Goal: Task Accomplishment & Management: Manage account settings

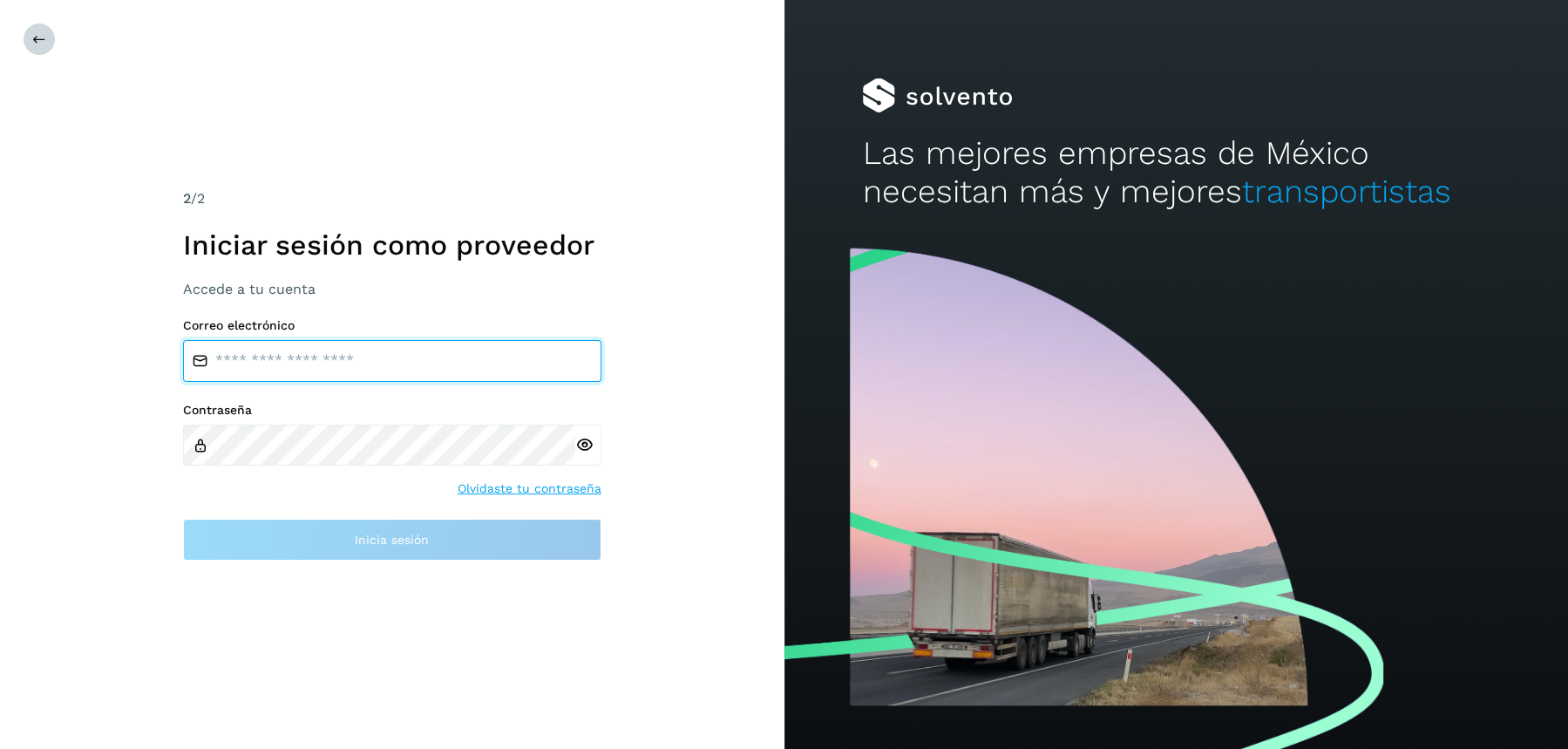
type input "**********"
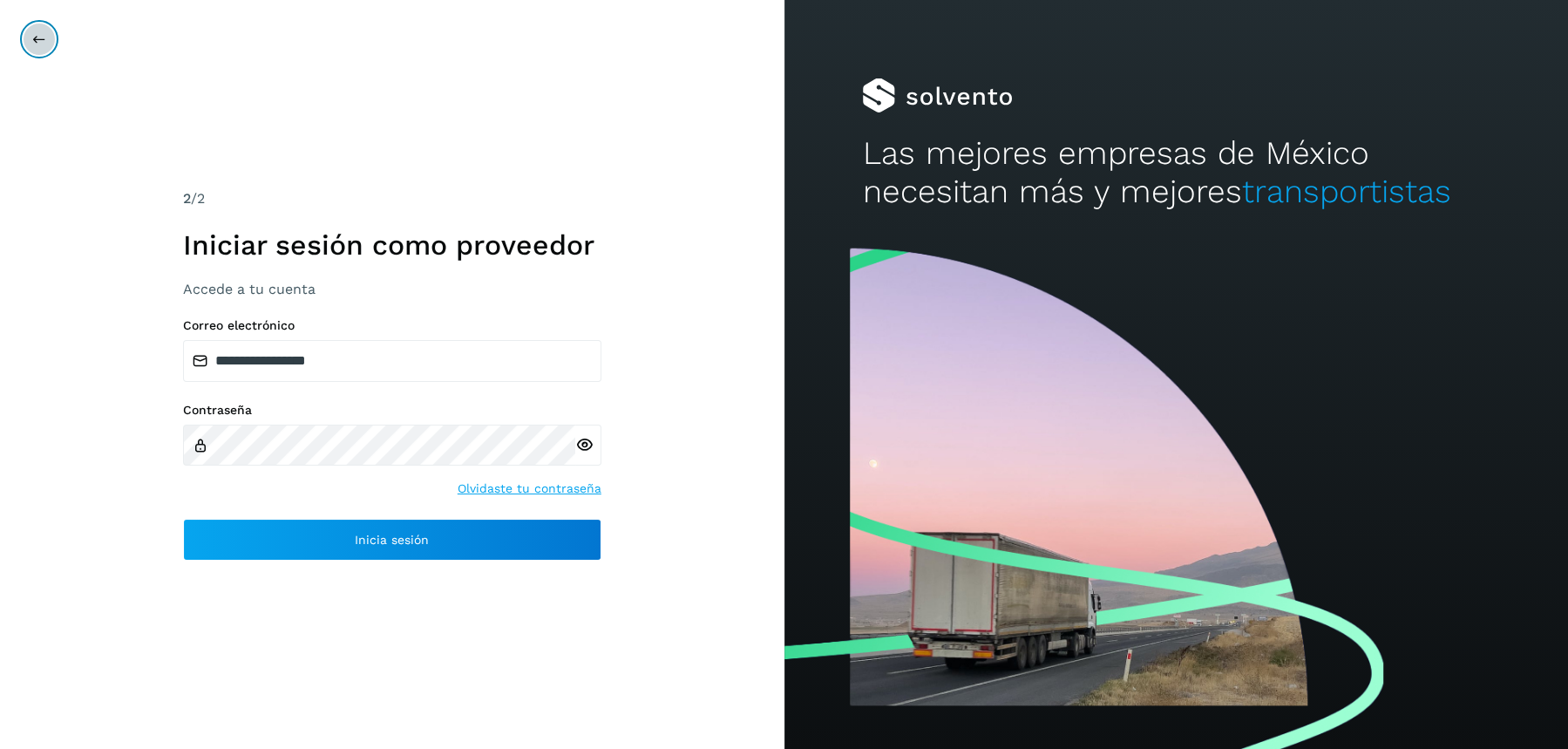
click at [40, 39] on icon at bounding box center [39, 39] width 14 height 14
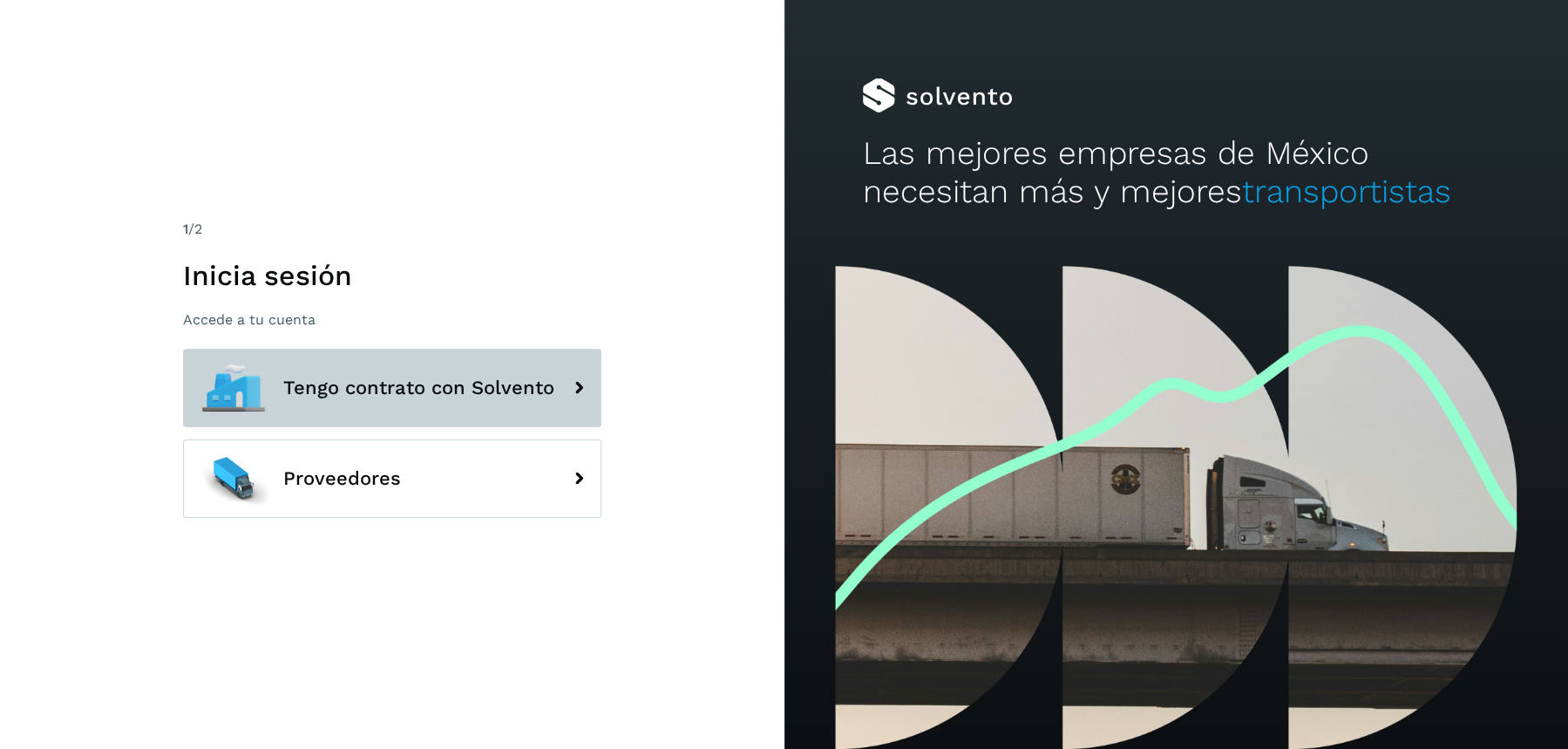
click at [355, 350] on button "Tengo contrato con Solvento" at bounding box center [392, 388] width 418 height 78
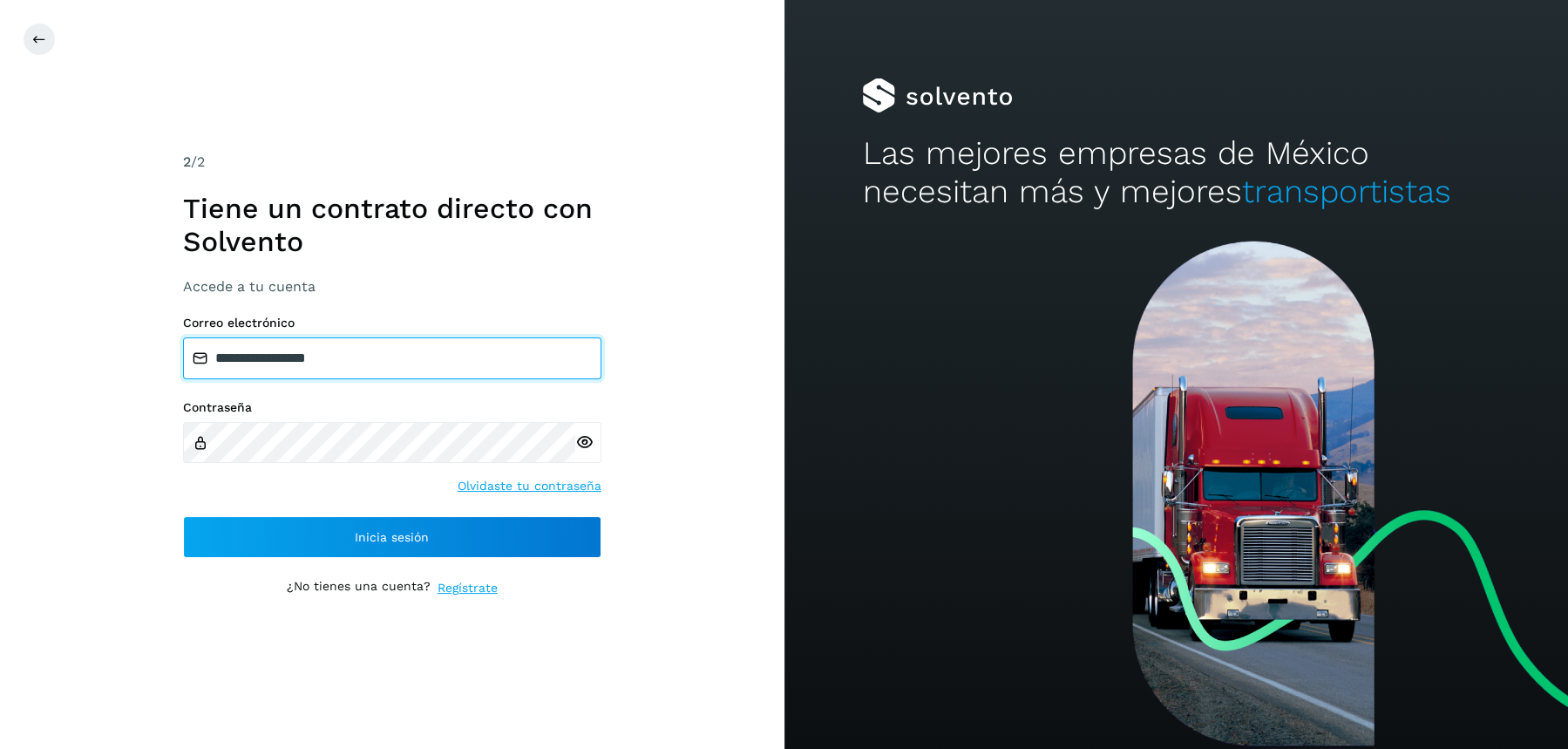
drag, startPoint x: 382, startPoint y: 361, endPoint x: 4, endPoint y: 311, distance: 381.3
click at [4, 311] on div "**********" at bounding box center [392, 374] width 784 height 749
paste input "**********"
type input "**********"
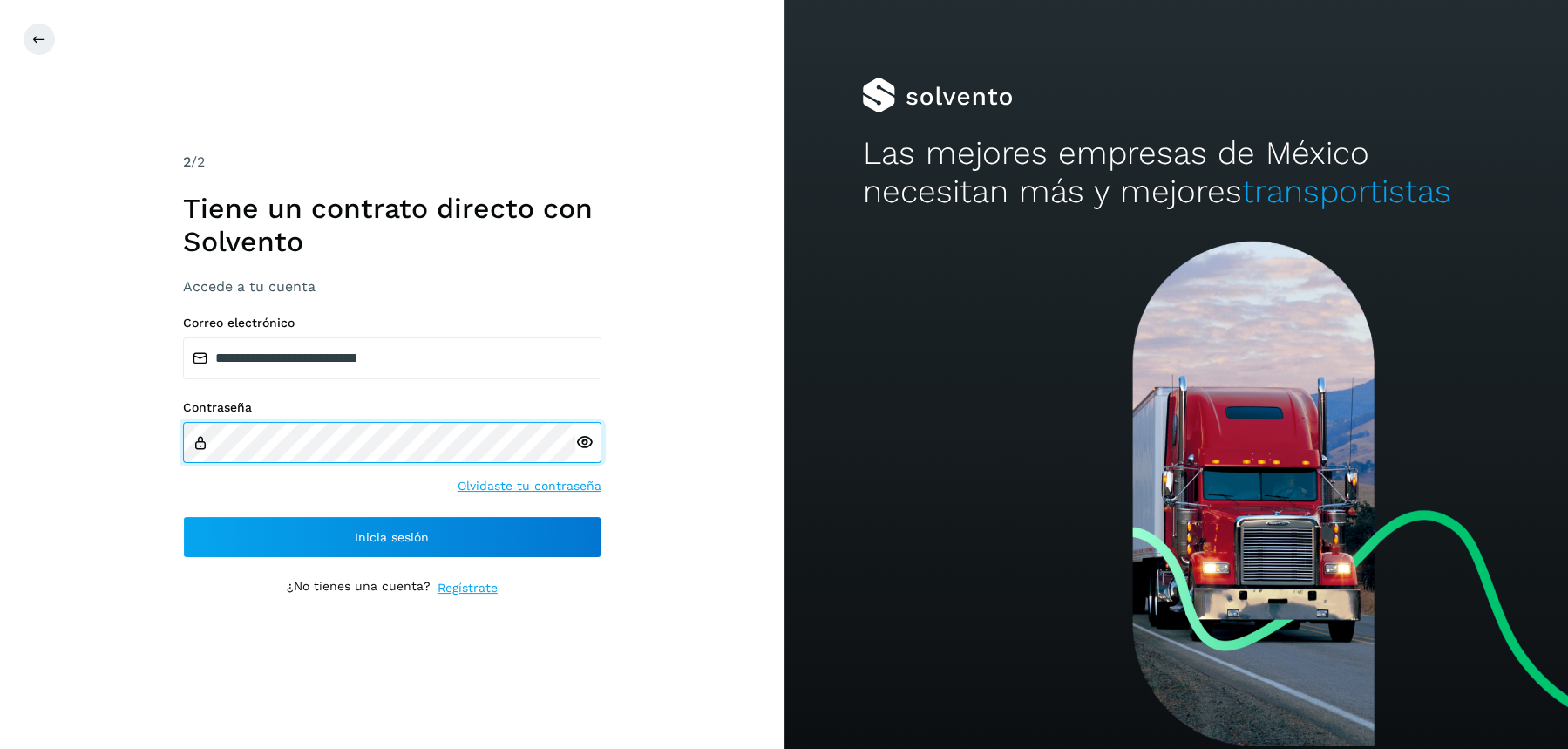
click at [0, 437] on div "**********" at bounding box center [392, 374] width 784 height 749
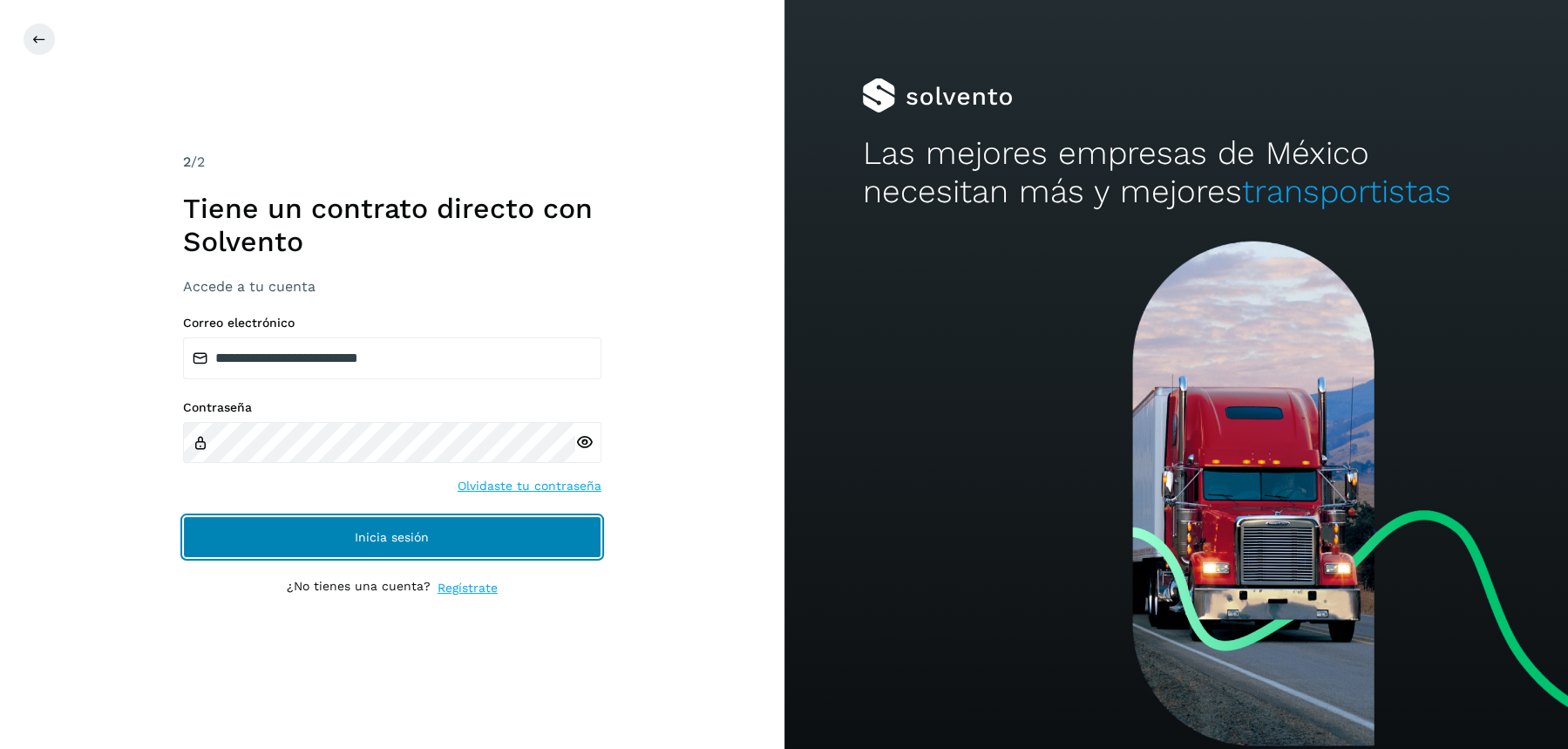
click at [254, 547] on button "Inicia sesión" at bounding box center [392, 536] width 418 height 41
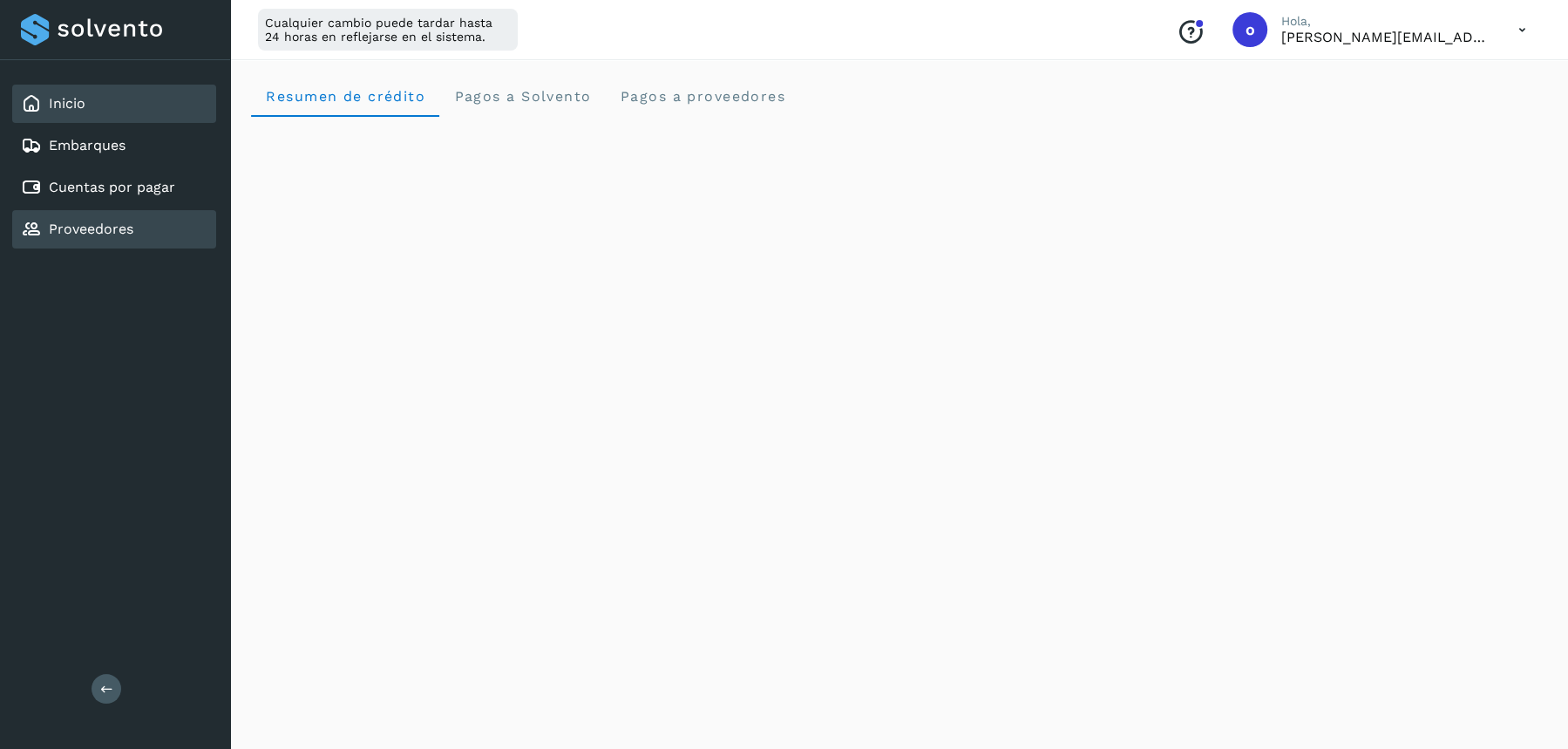
click at [105, 221] on link "Proveedores" at bounding box center [91, 229] width 85 height 16
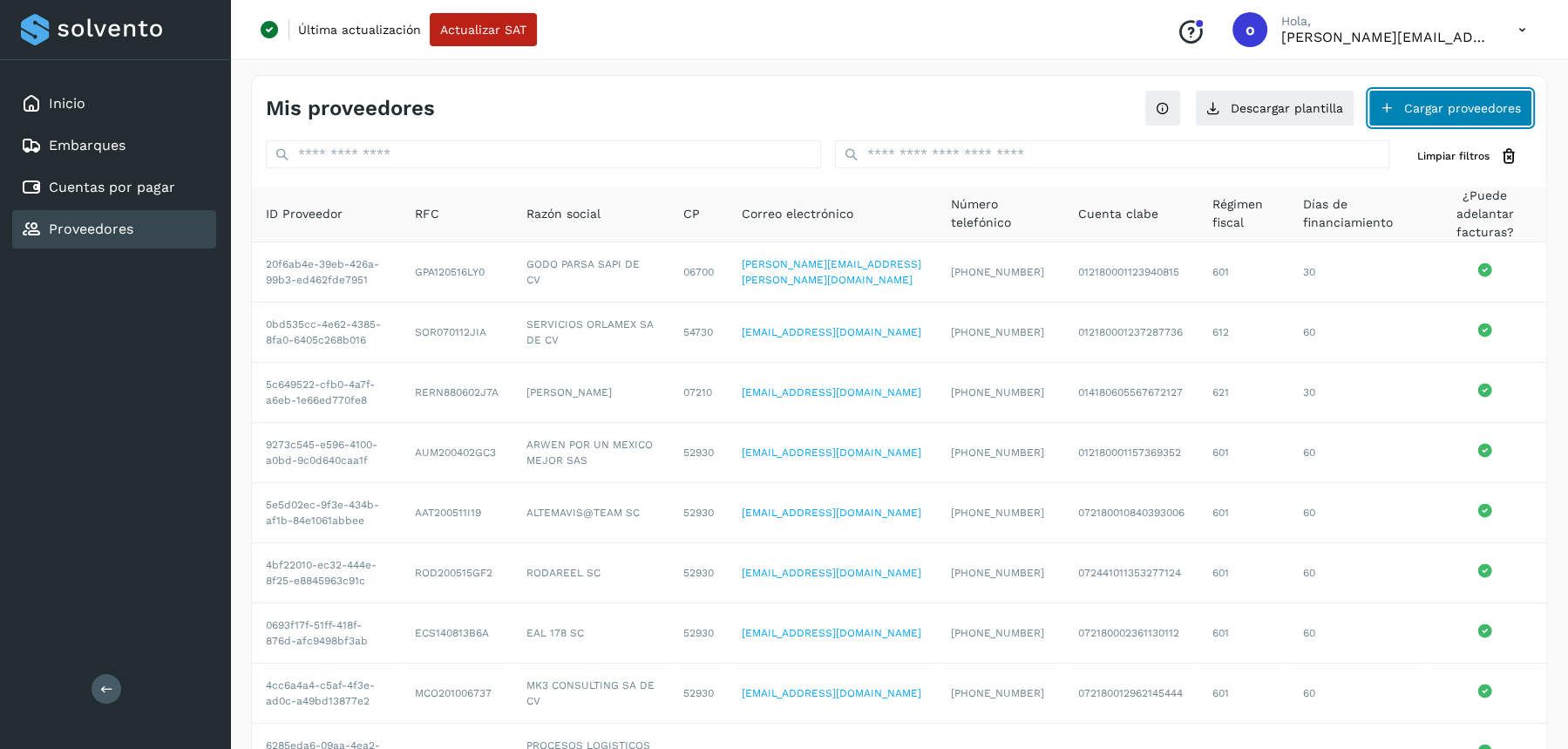
click at [1421, 109] on button "Cargar proveedores" at bounding box center [1451, 108] width 164 height 37
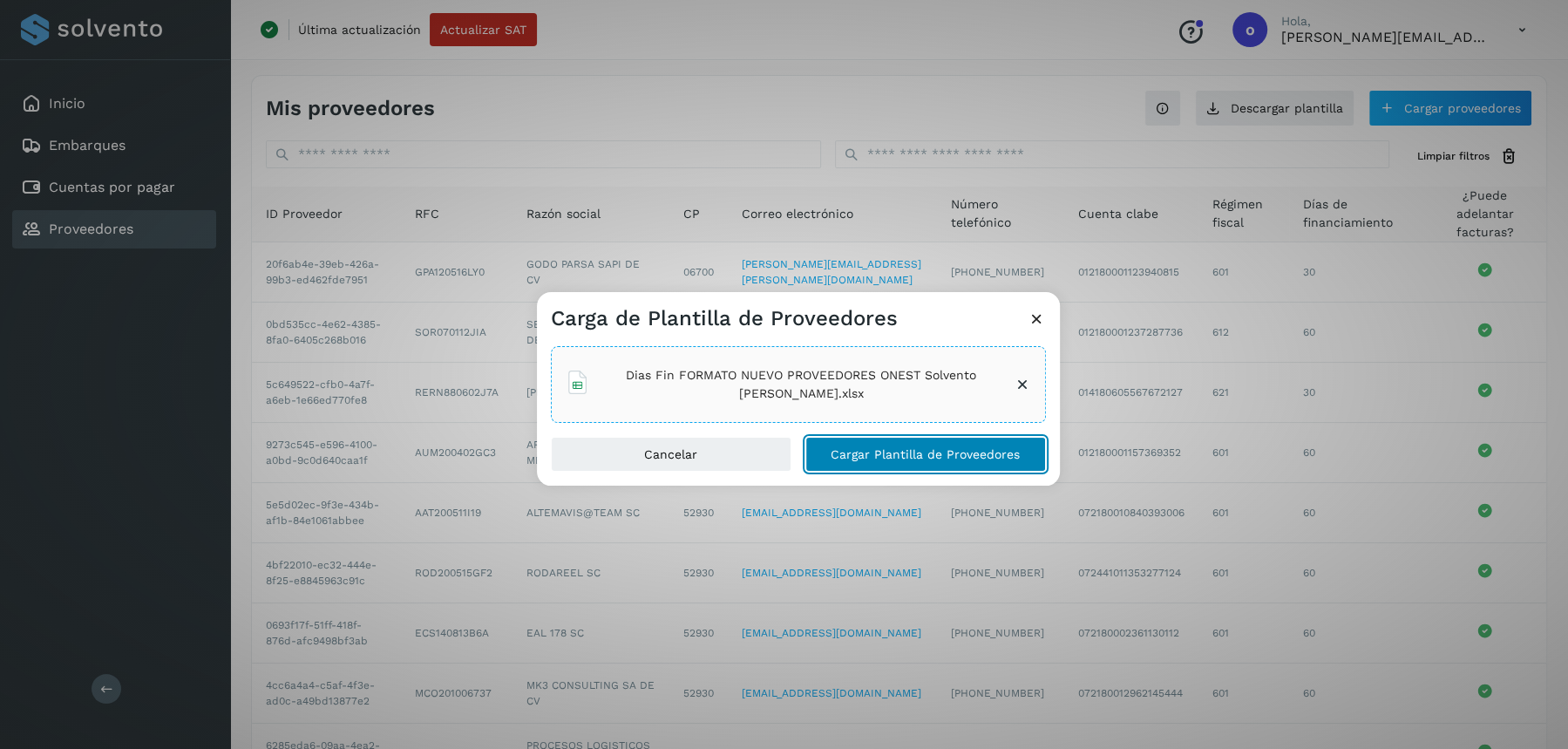
click at [911, 452] on span "Cargar Plantilla de Proveedores" at bounding box center [925, 454] width 189 height 13
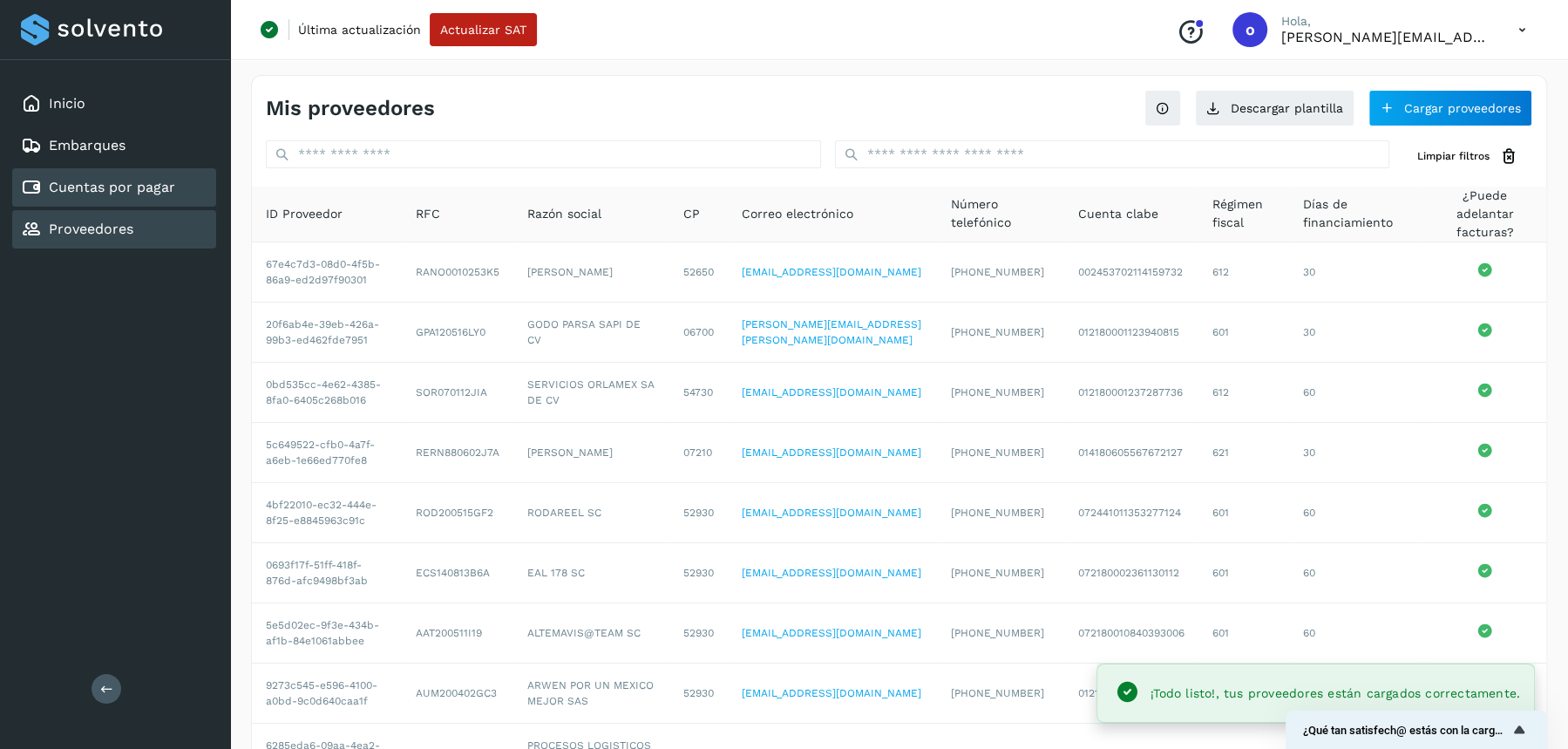
click at [120, 188] on link "Cuentas por pagar" at bounding box center [112, 187] width 126 height 16
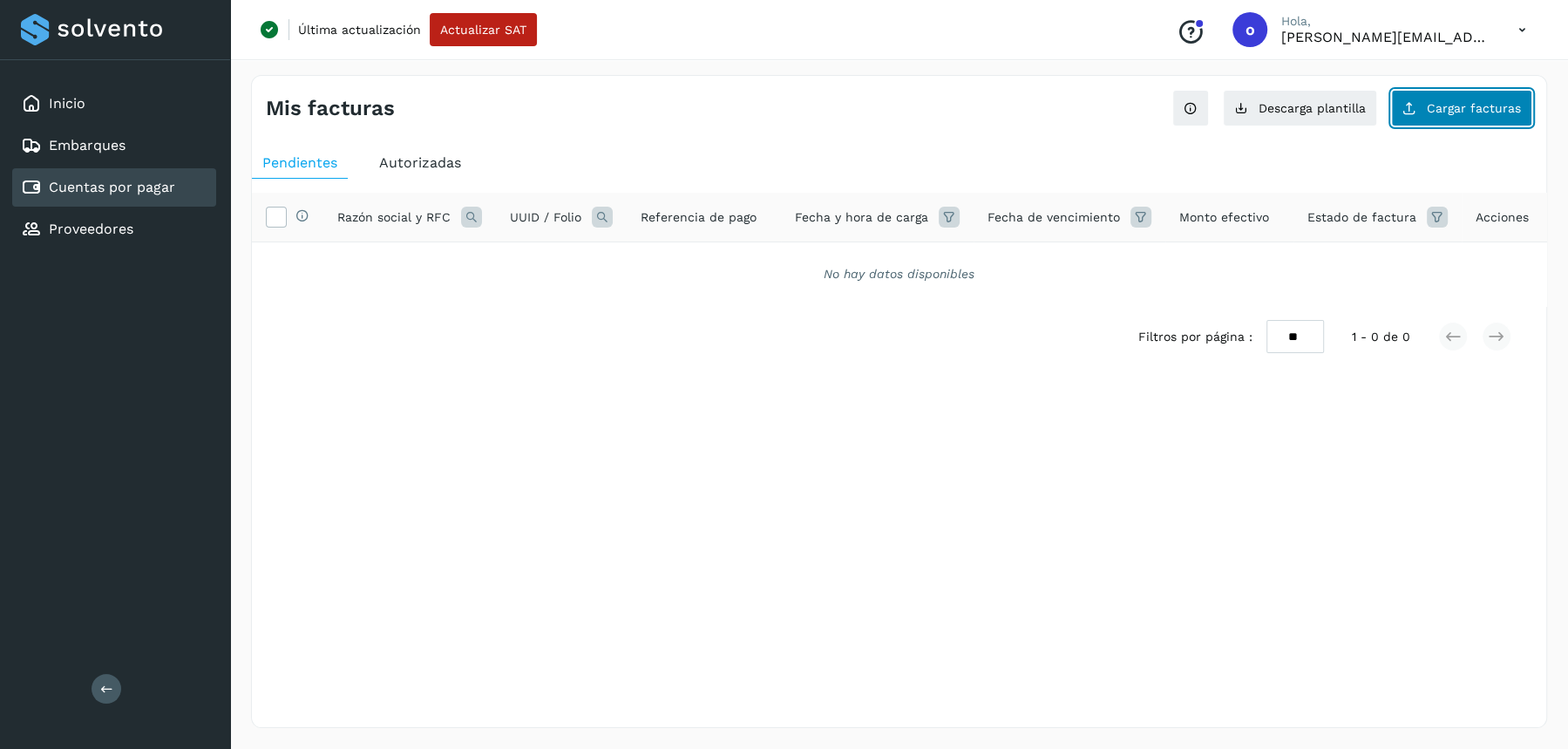
click at [1458, 103] on span "Cargar facturas" at bounding box center [1474, 108] width 94 height 13
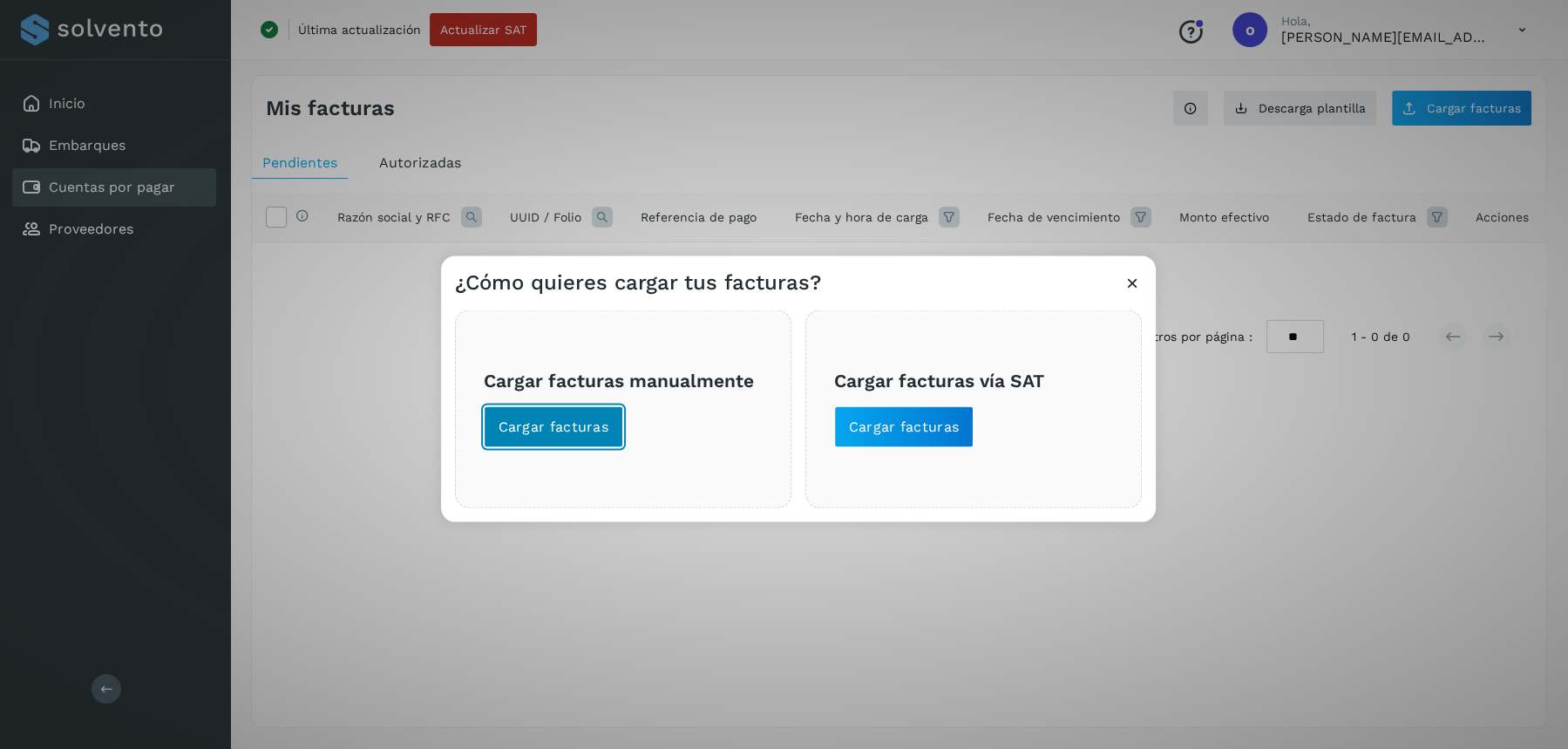
click at [592, 433] on span "Cargar facturas" at bounding box center [554, 425] width 111 height 19
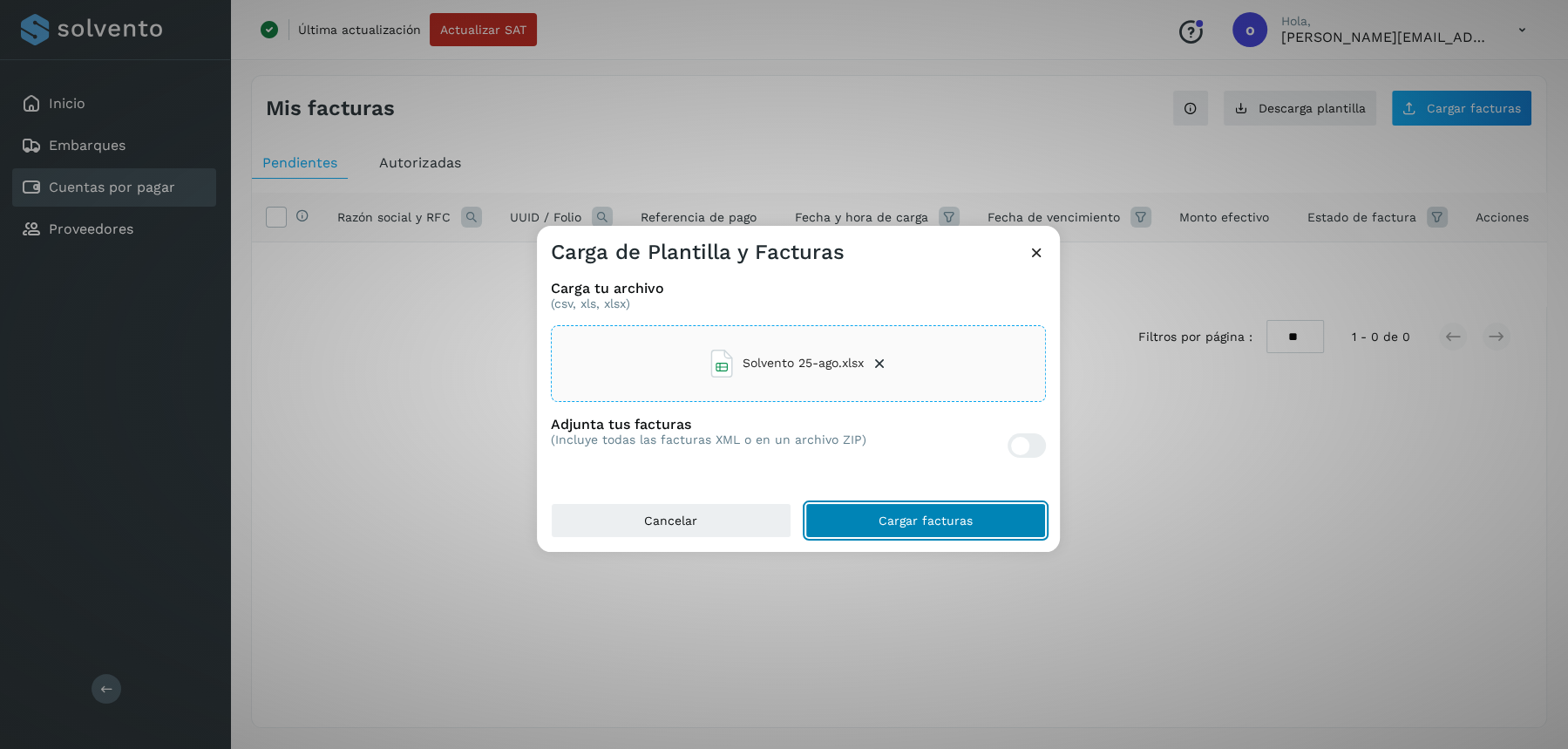
click at [880, 535] on button "Cargar facturas" at bounding box center [925, 520] width 241 height 35
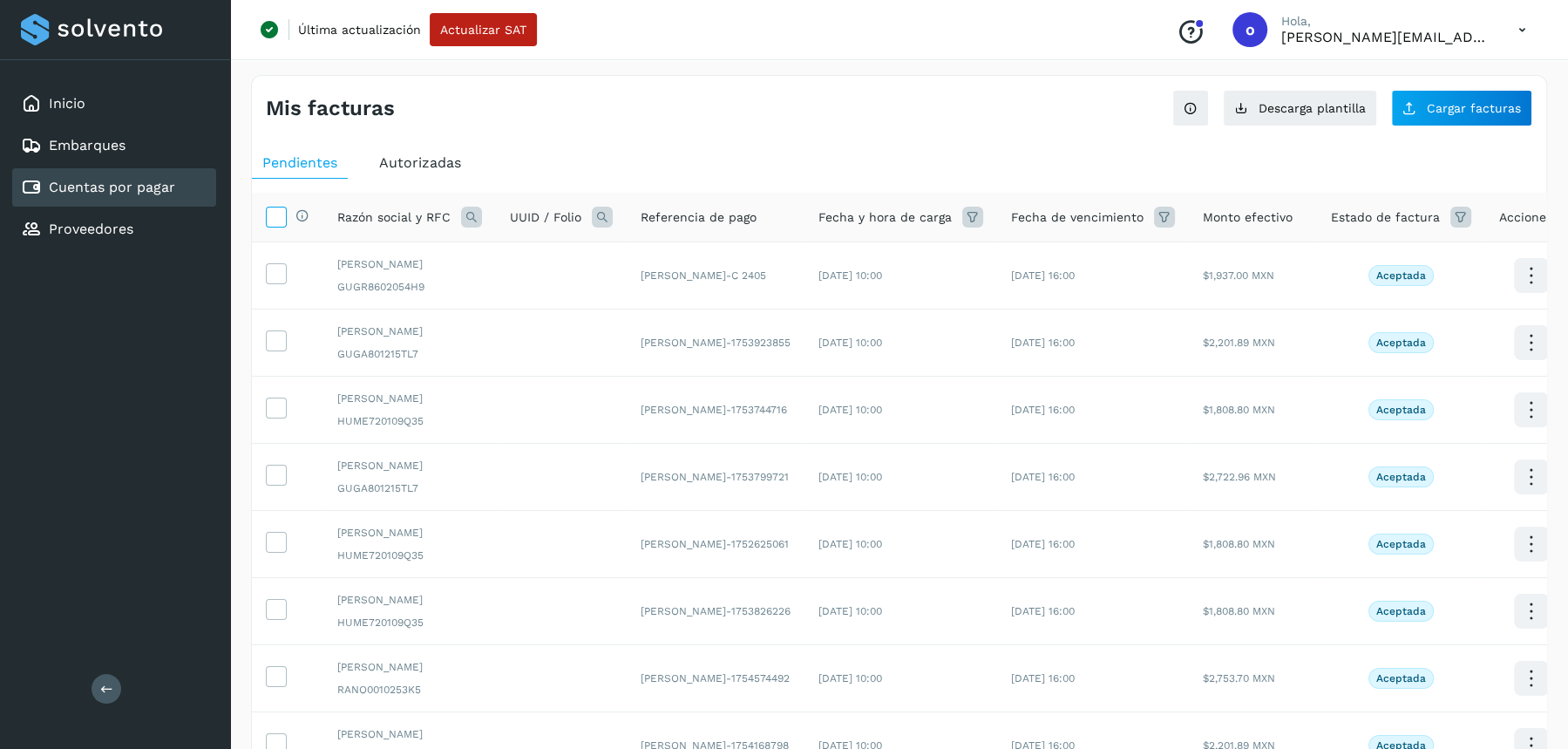
click at [275, 215] on icon at bounding box center [276, 215] width 18 height 18
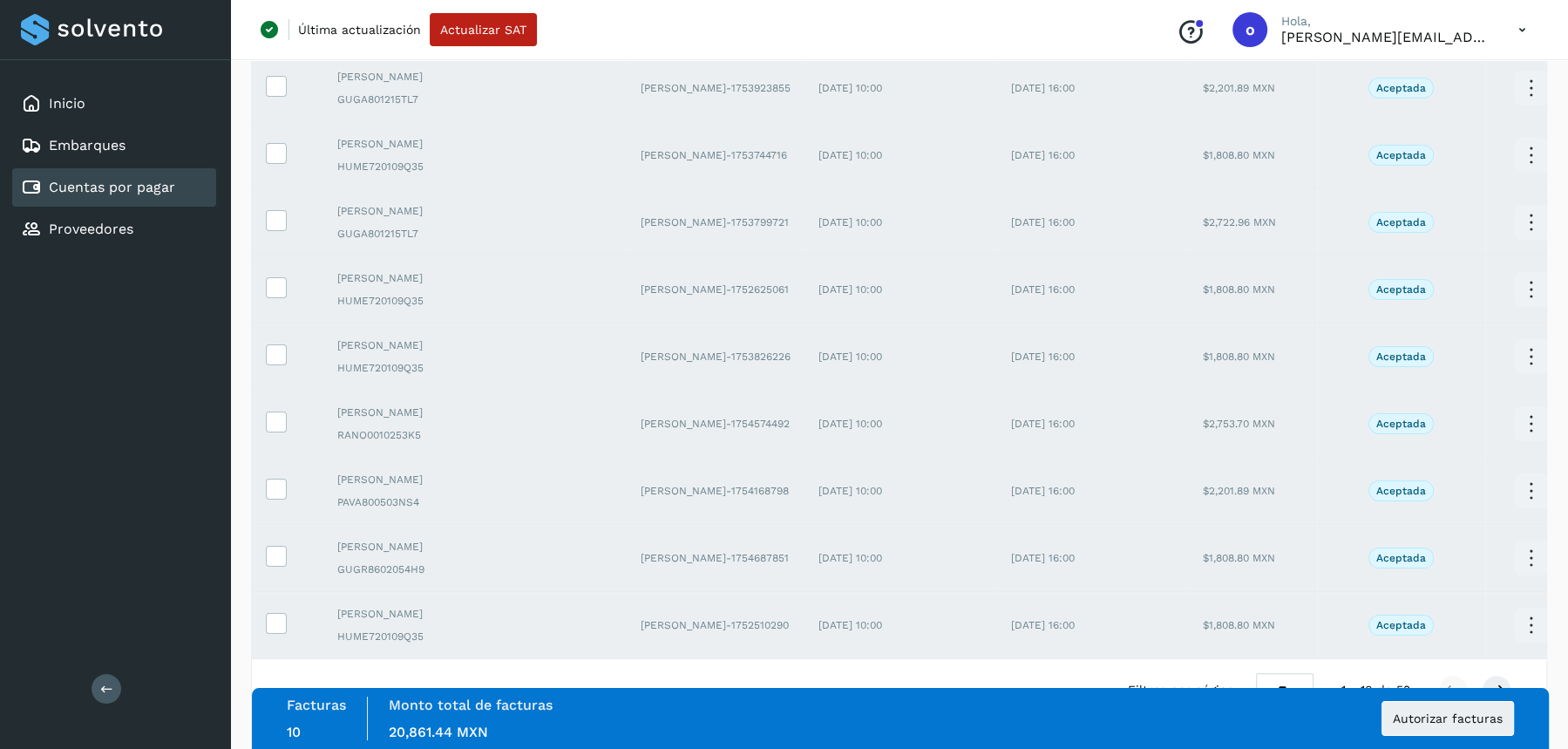
scroll to position [354, 0]
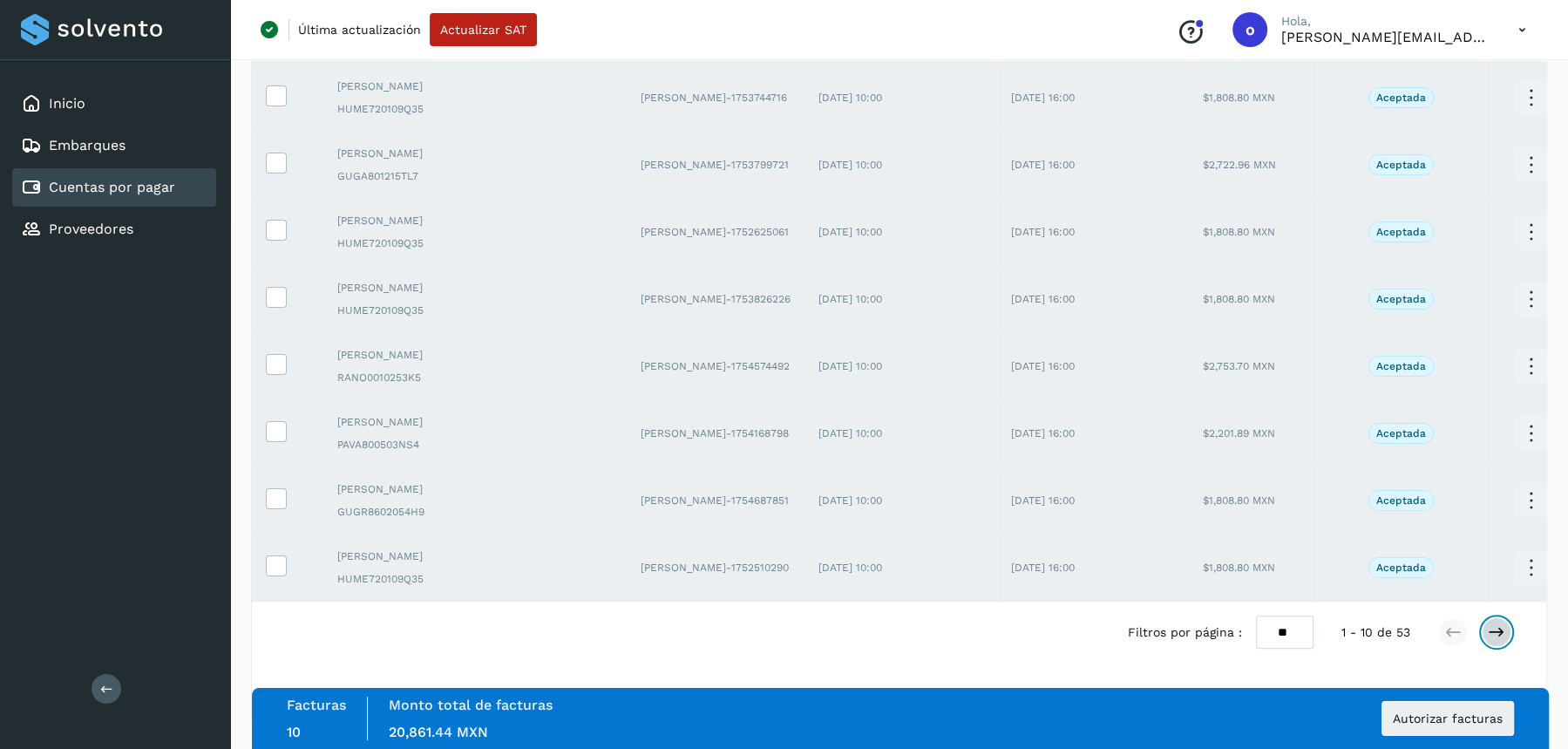
click at [1486, 632] on button at bounding box center [1497, 632] width 30 height 30
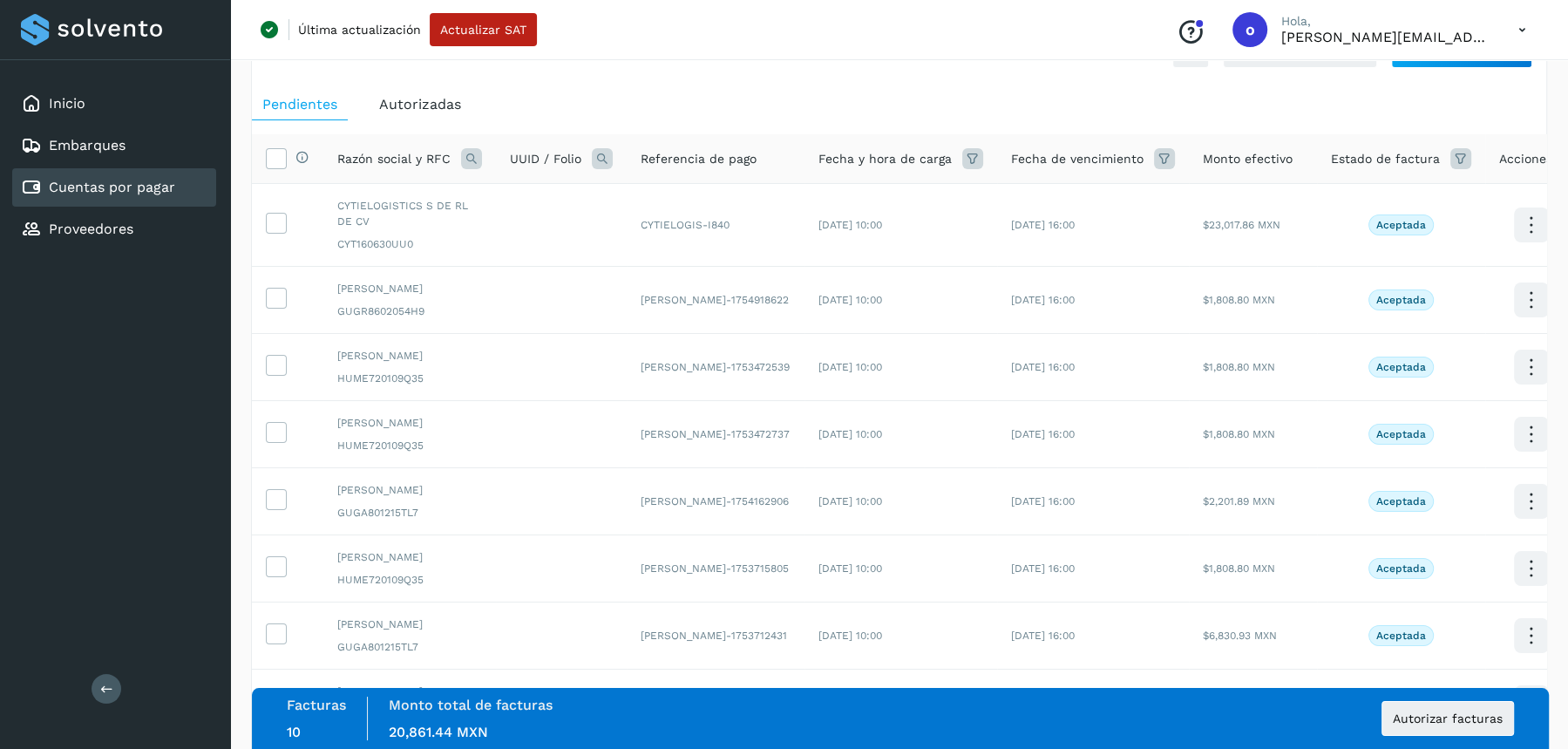
scroll to position [0, 0]
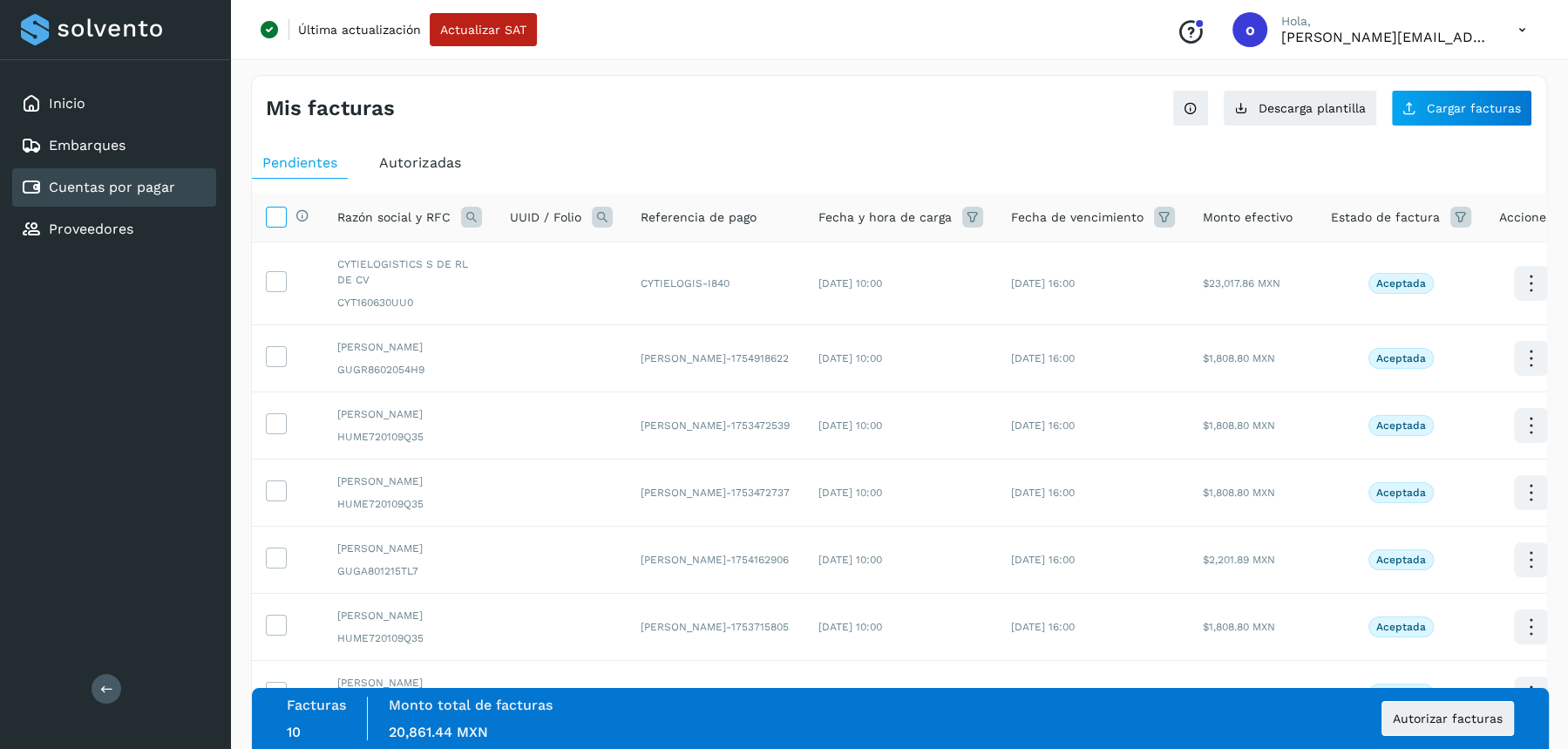
click at [278, 216] on icon at bounding box center [276, 215] width 18 height 18
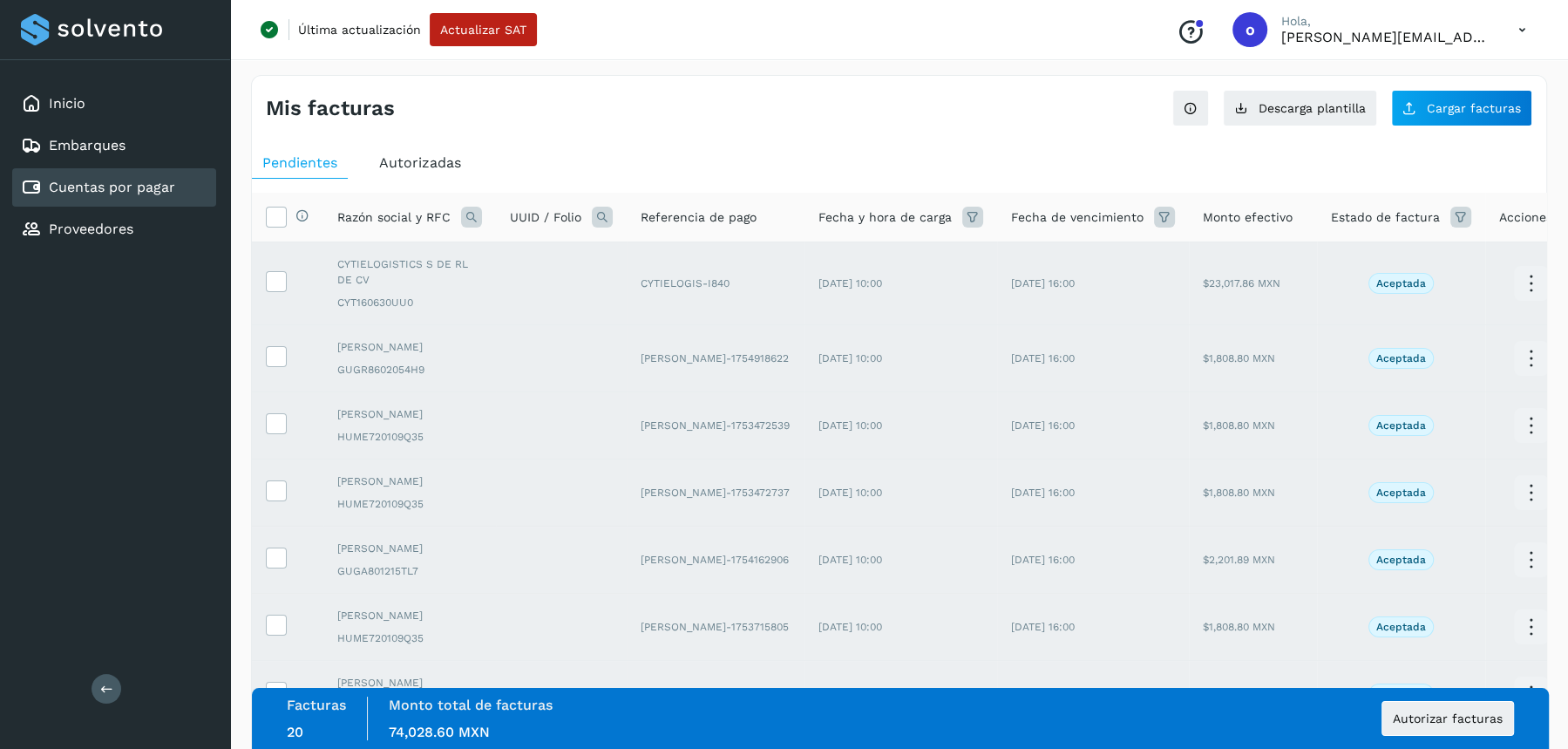
scroll to position [370, 0]
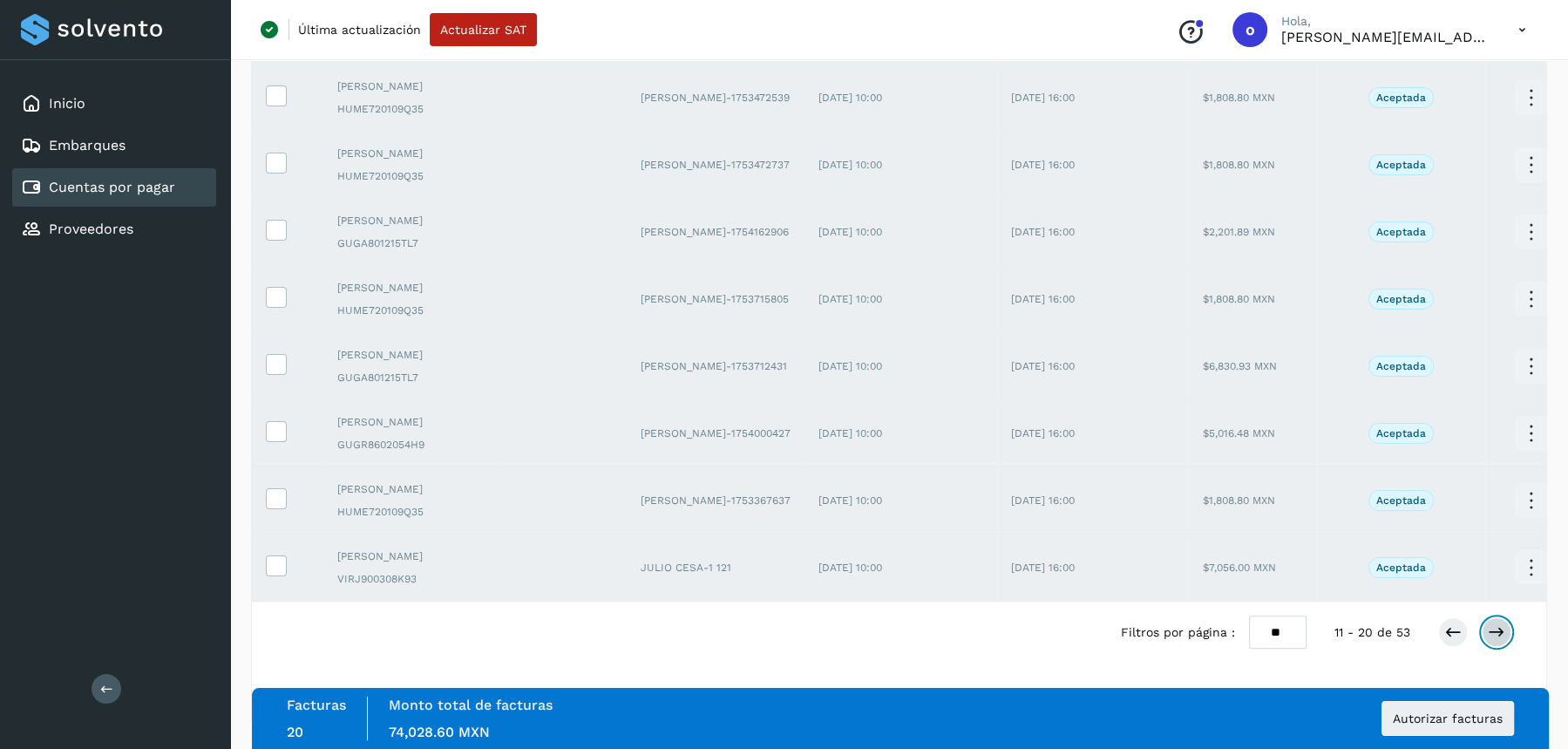
click at [1499, 635] on icon at bounding box center [1496, 631] width 17 height 17
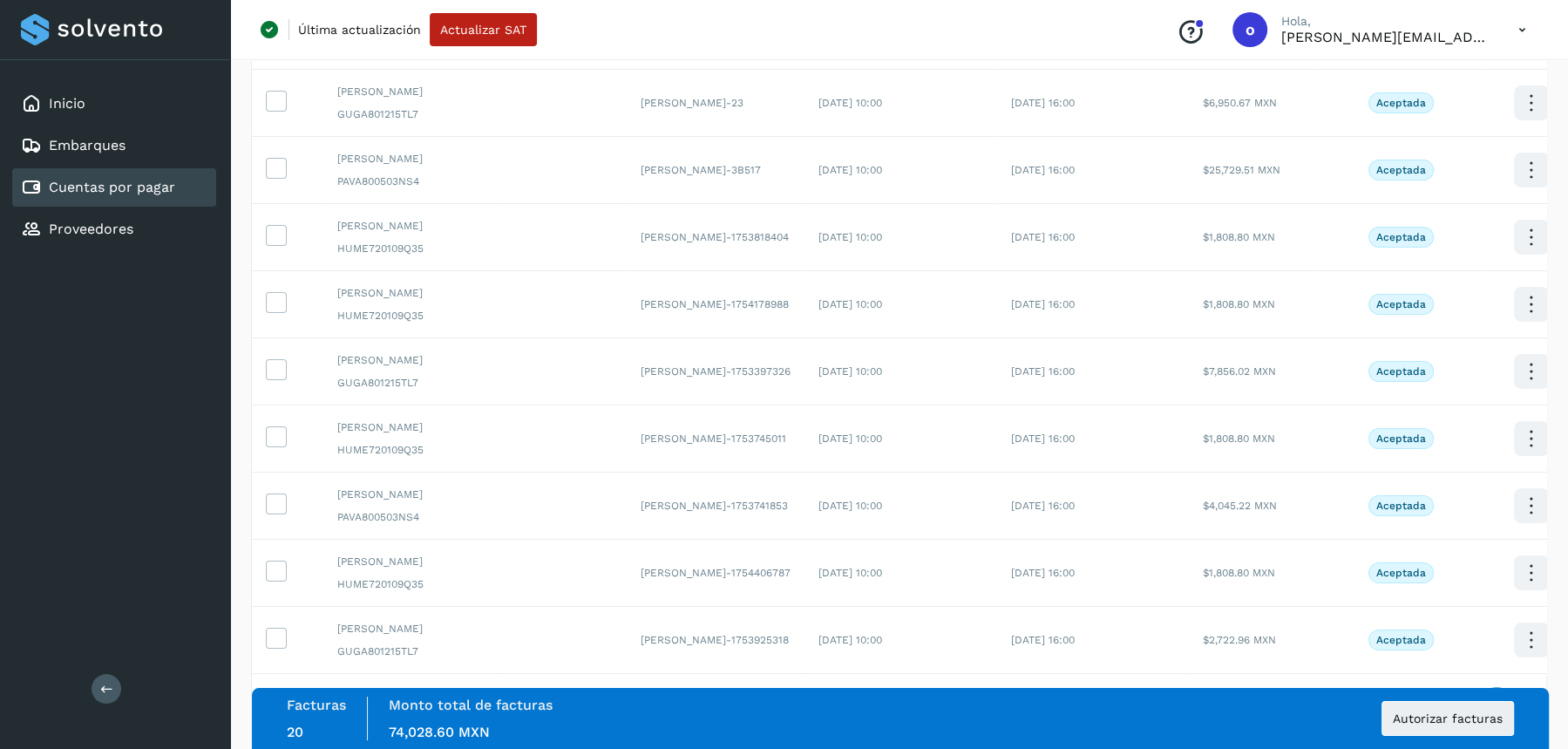
scroll to position [0, 0]
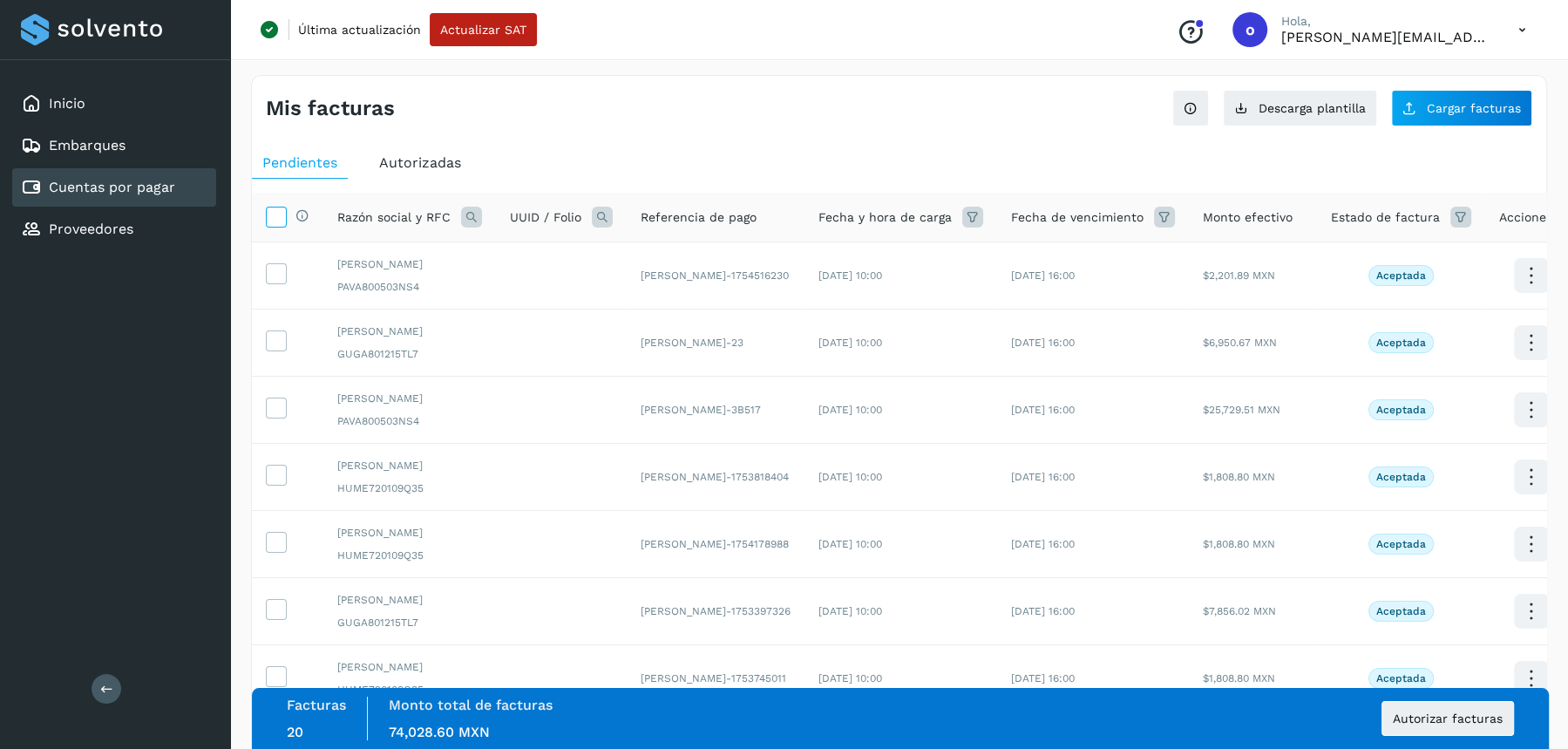
click at [273, 217] on icon at bounding box center [276, 215] width 18 height 18
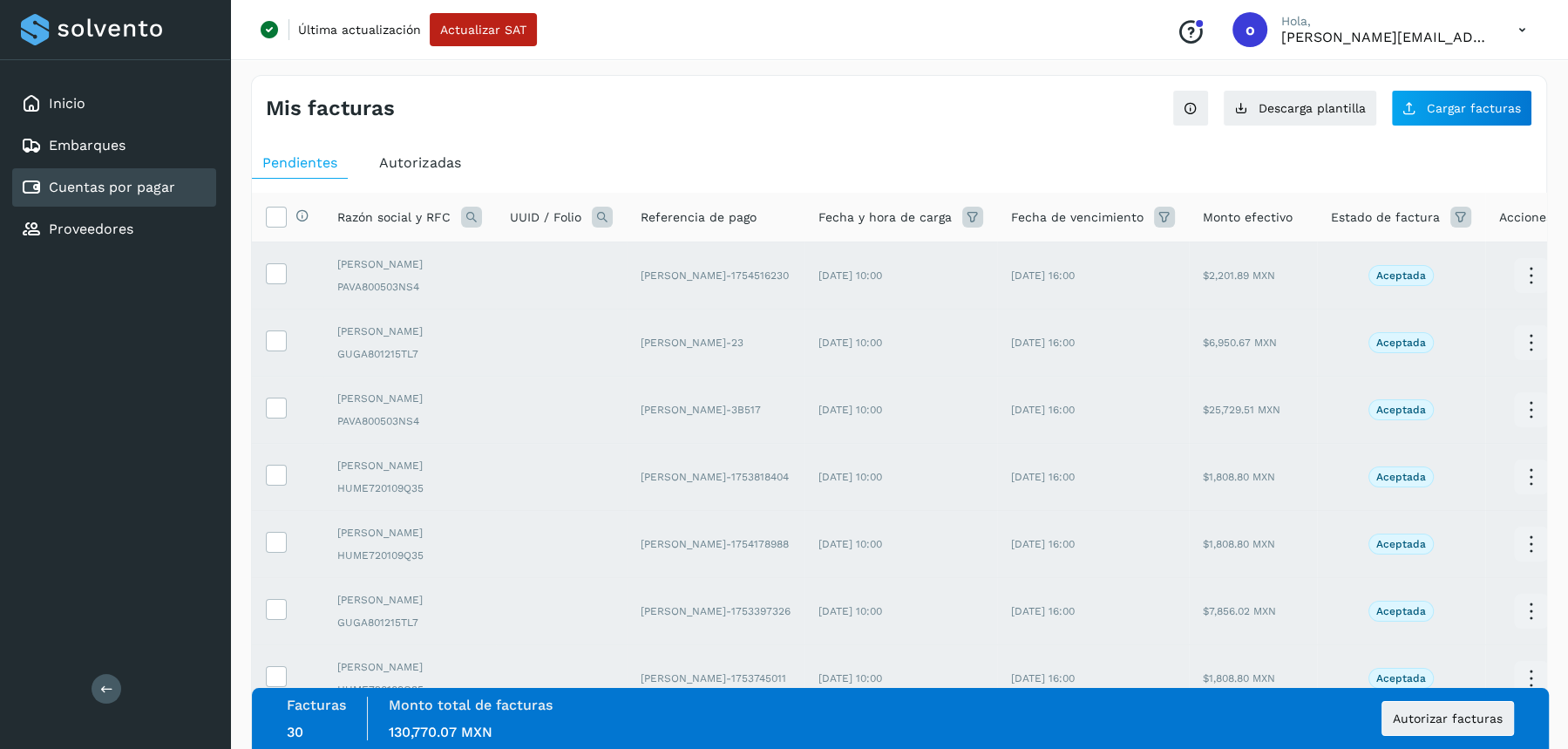
scroll to position [354, 0]
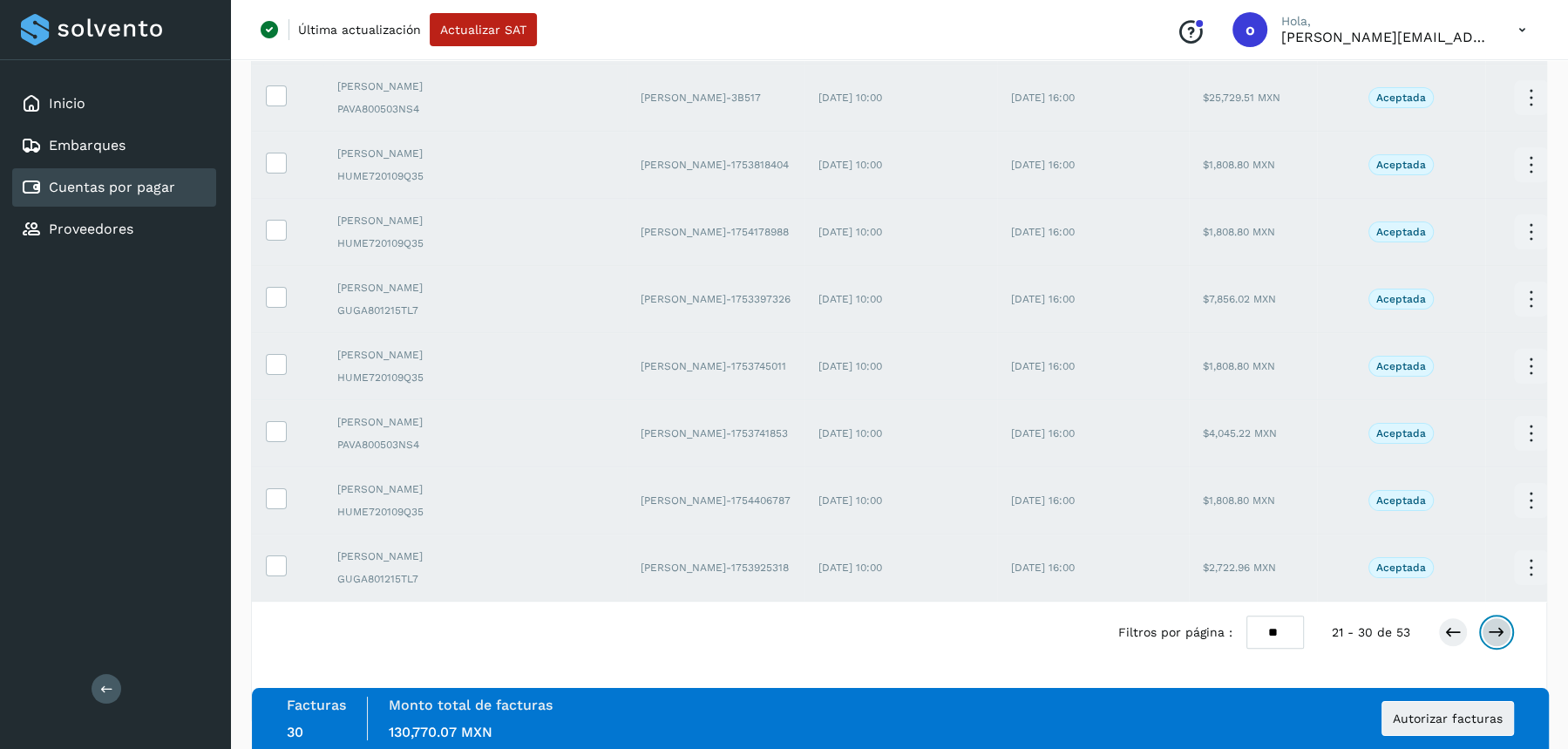
click at [1501, 634] on icon at bounding box center [1496, 631] width 17 height 17
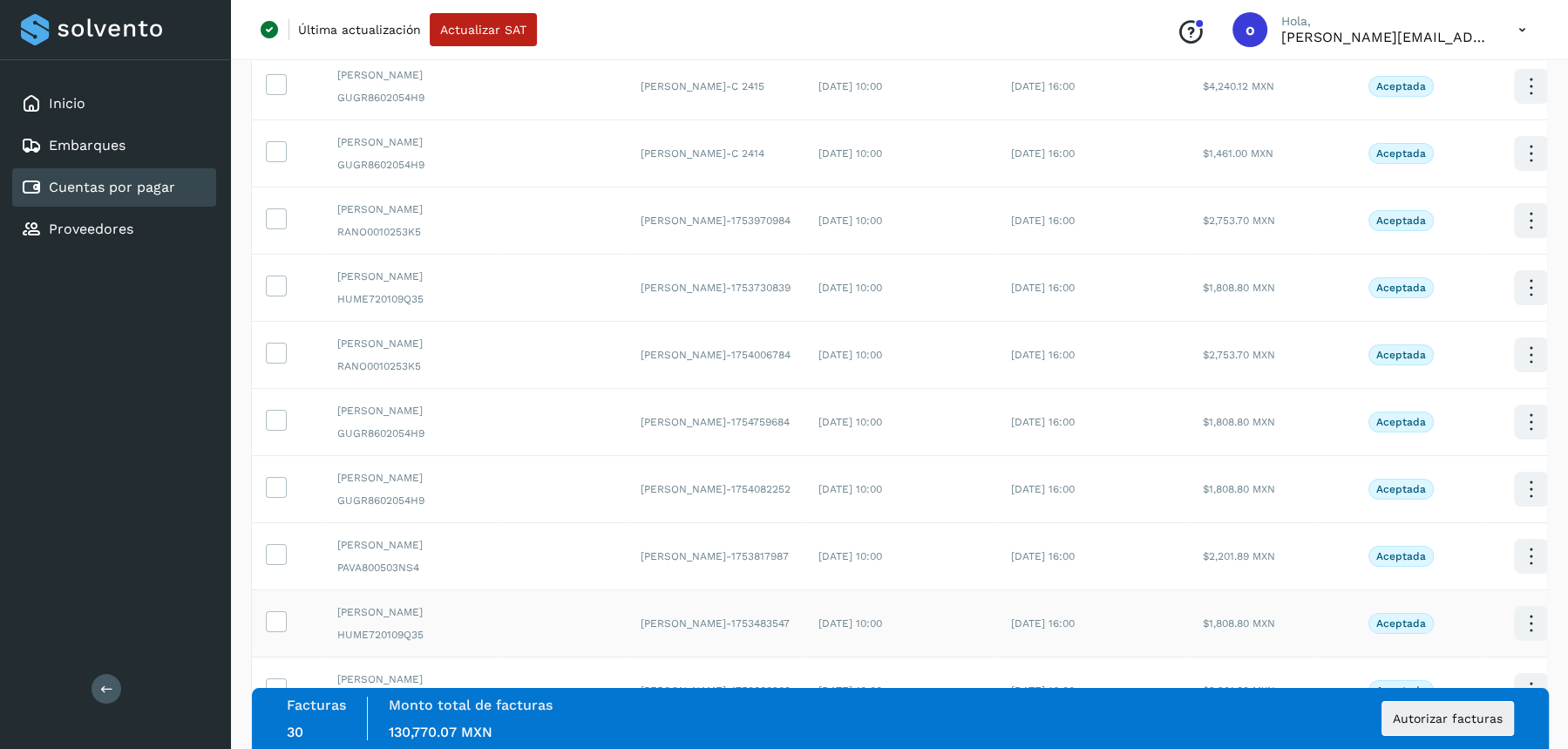
scroll to position [0, 0]
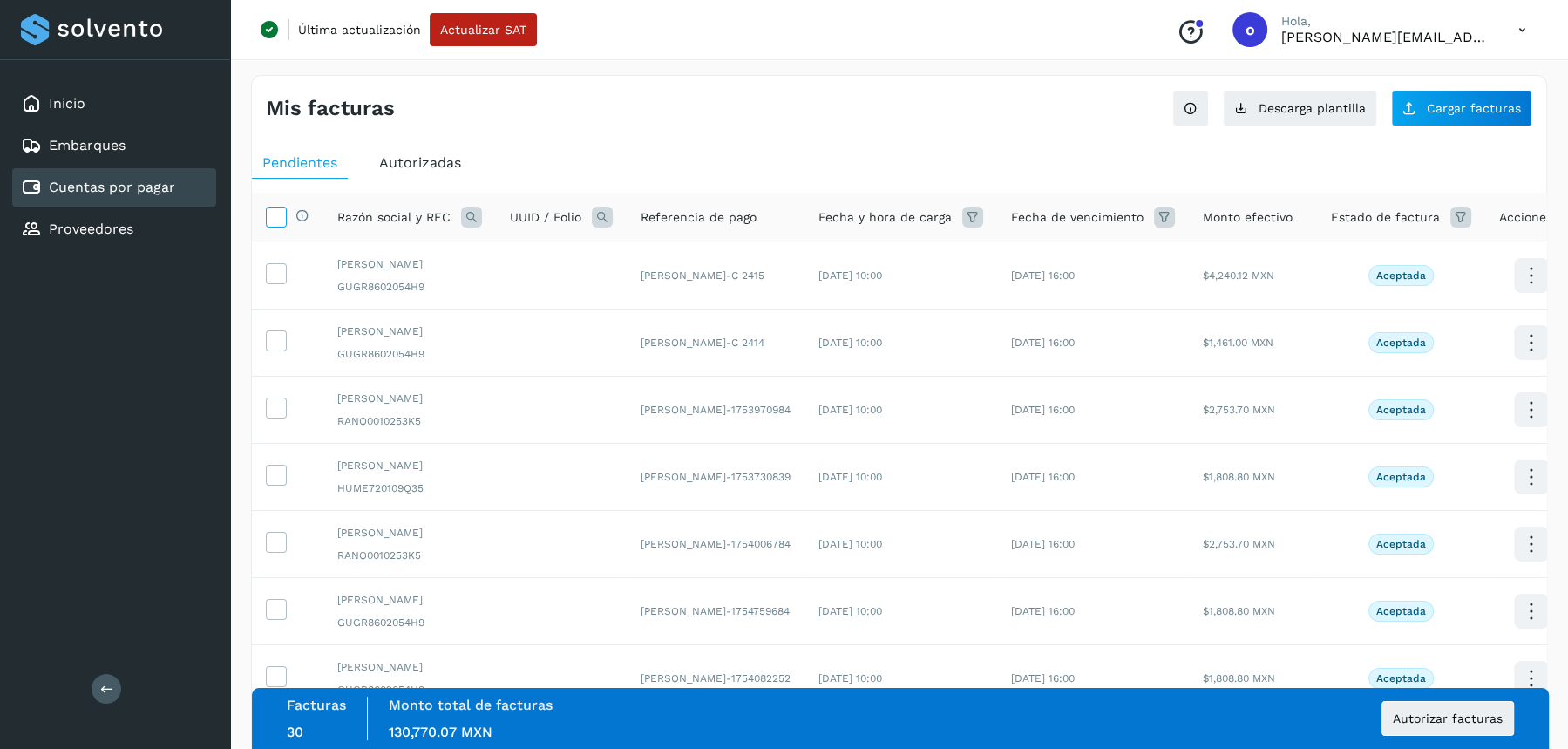
click at [282, 224] on span at bounding box center [276, 219] width 18 height 14
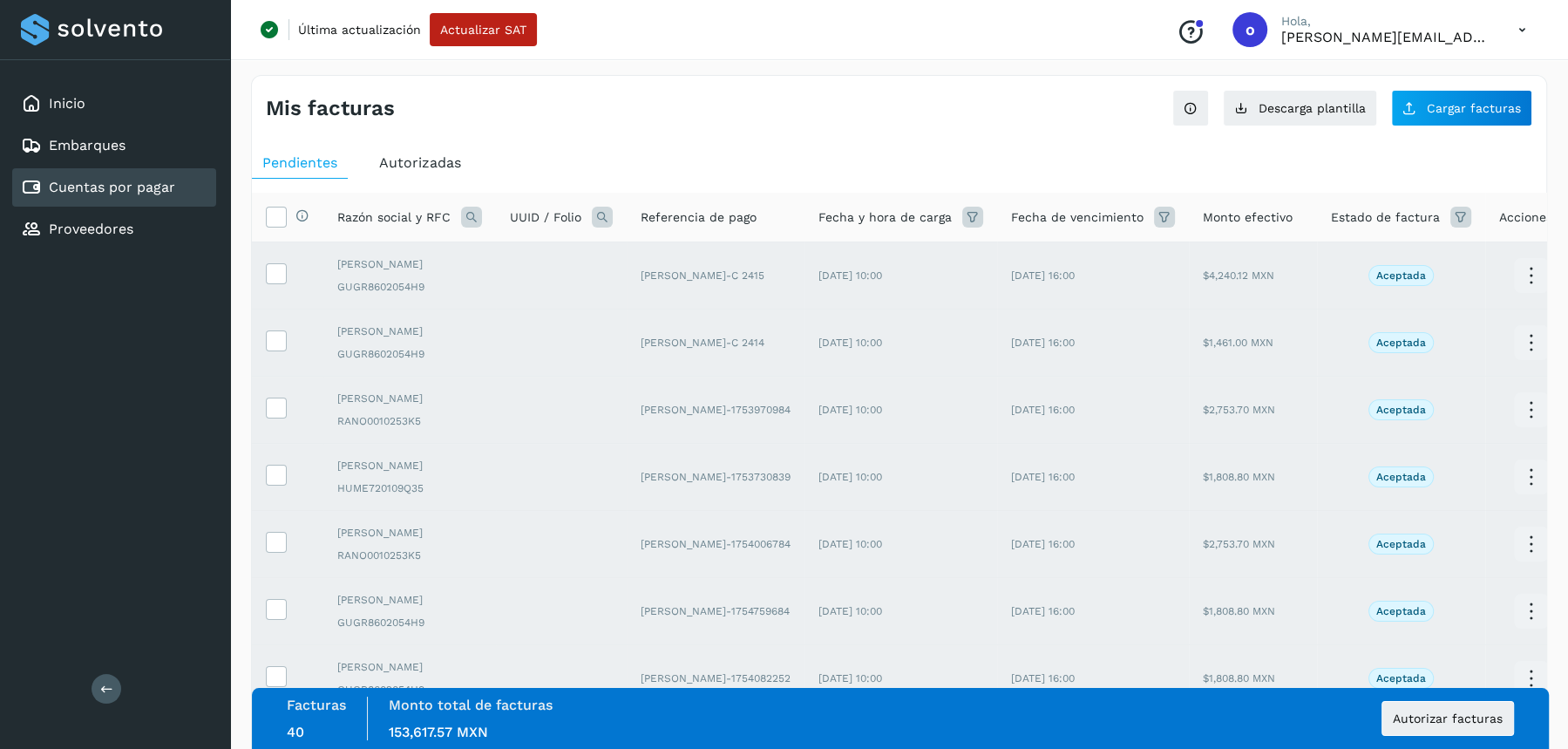
scroll to position [384, 0]
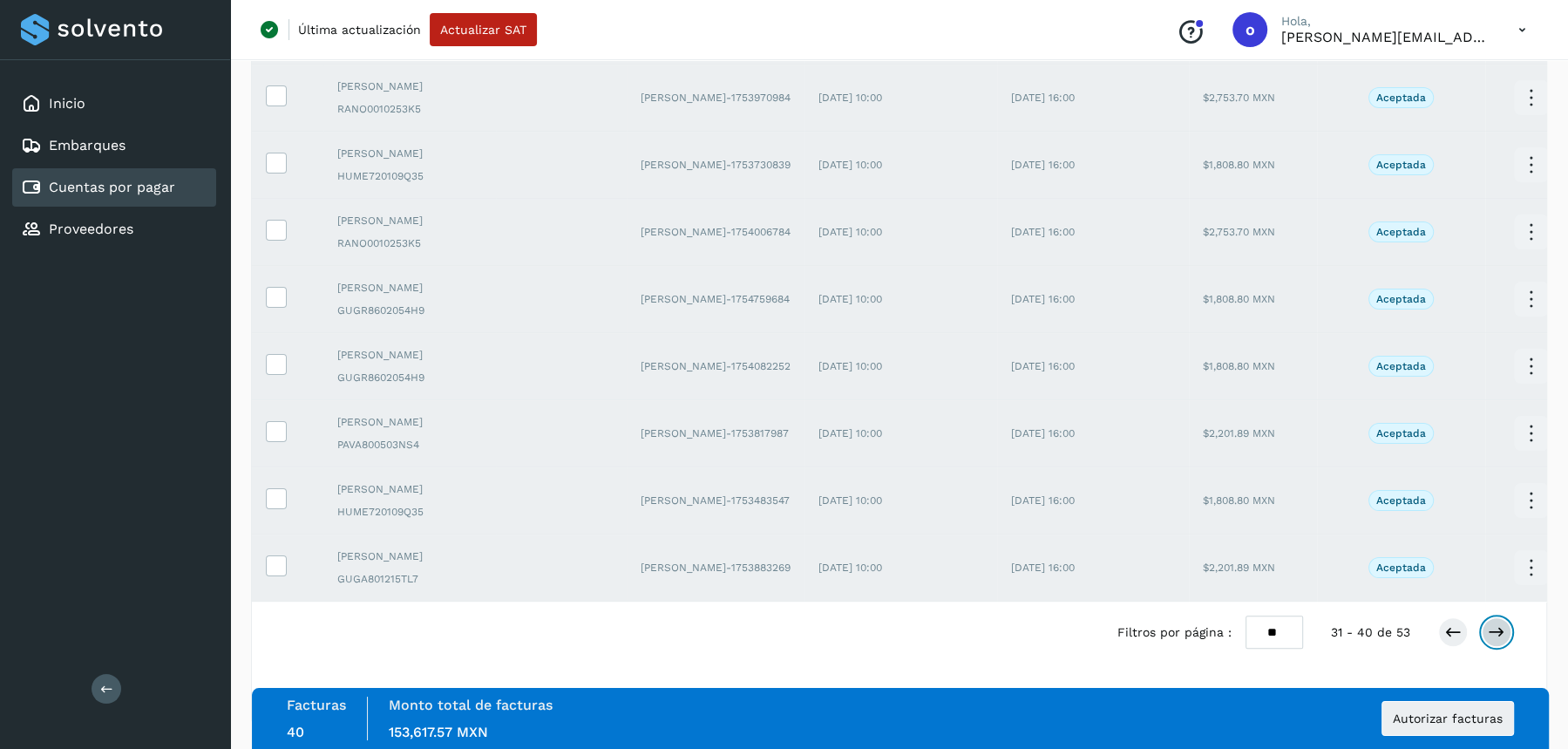
click at [1502, 636] on icon at bounding box center [1496, 631] width 17 height 17
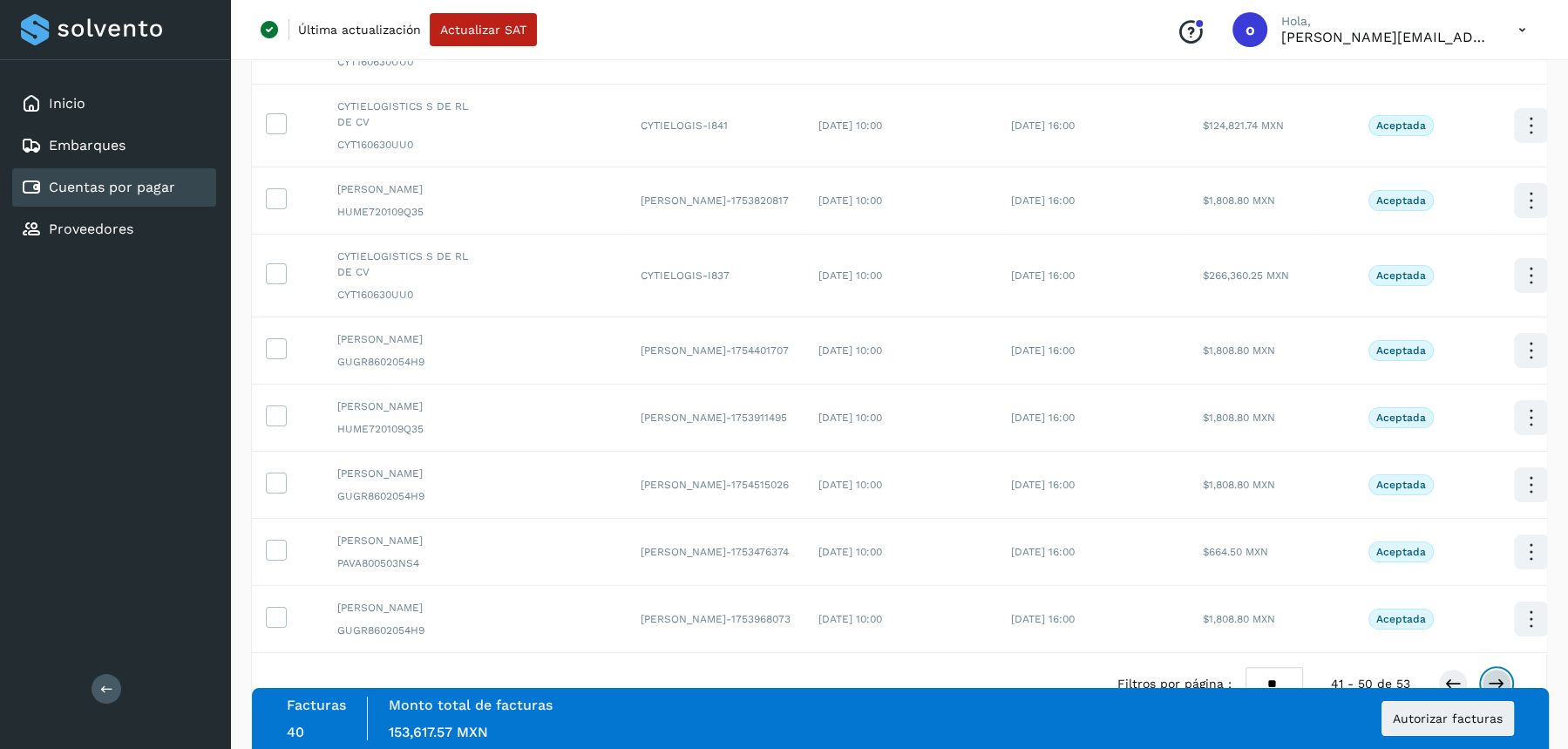
scroll to position [0, 0]
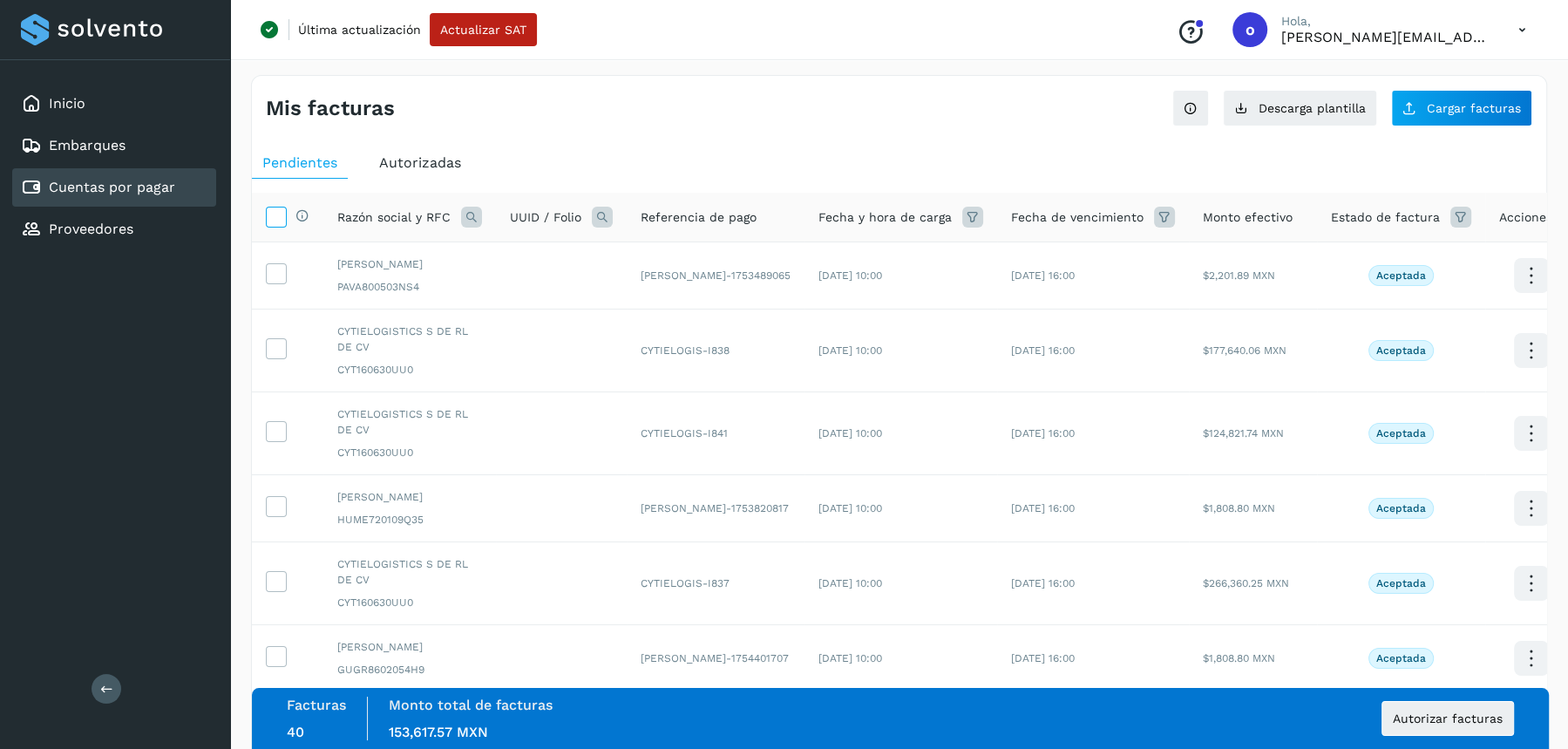
click at [280, 219] on icon at bounding box center [276, 215] width 18 height 18
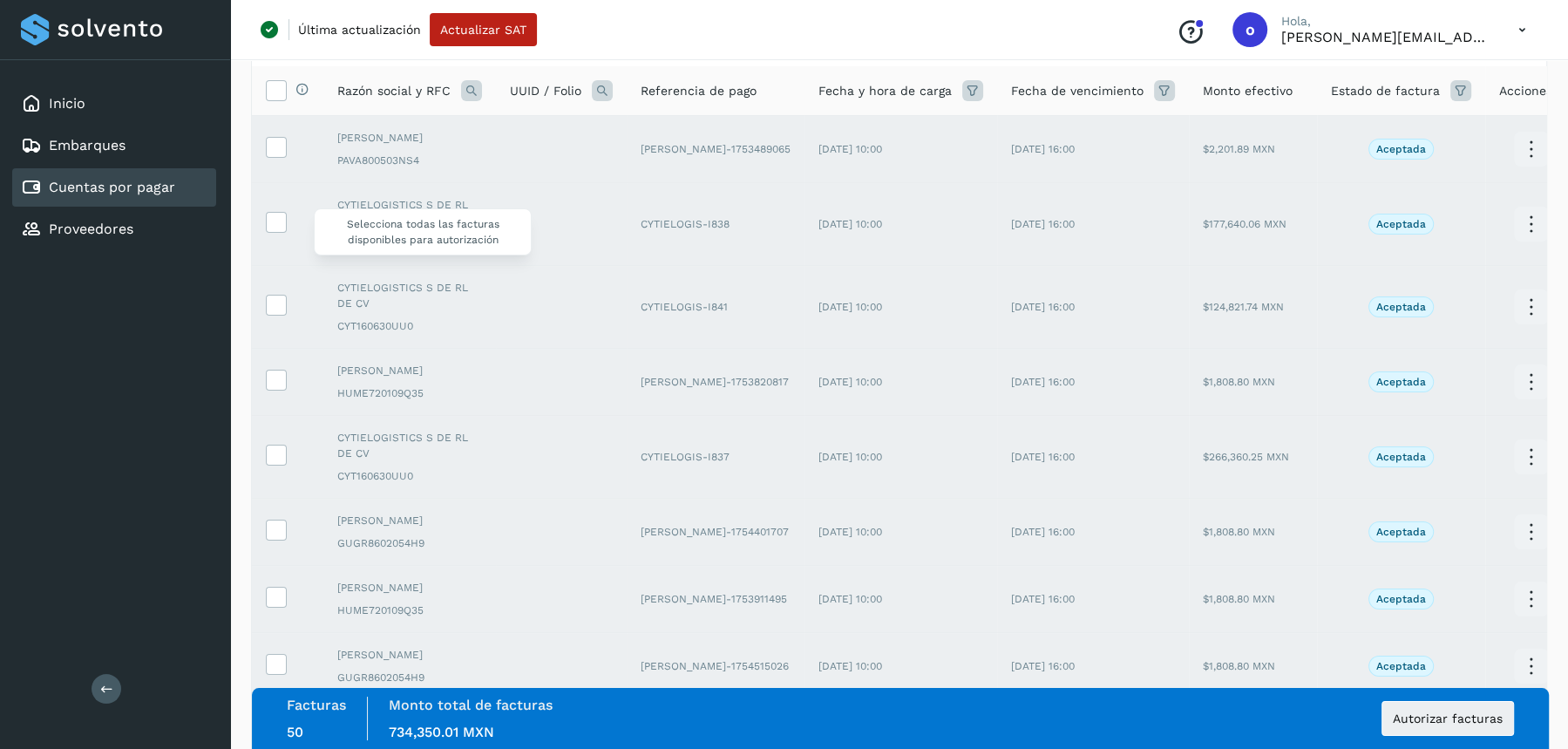
scroll to position [433, 0]
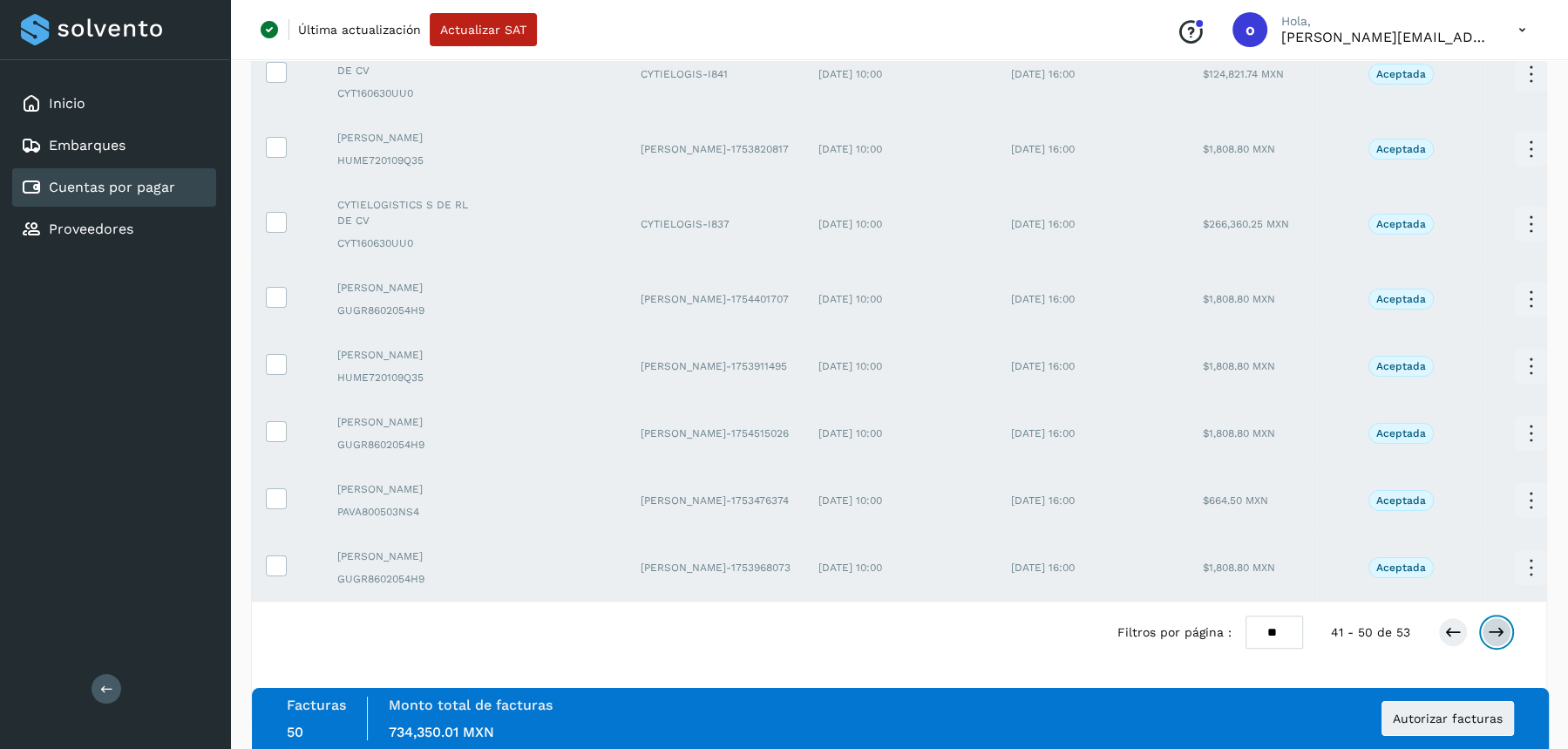
click at [1506, 639] on button at bounding box center [1497, 632] width 30 height 30
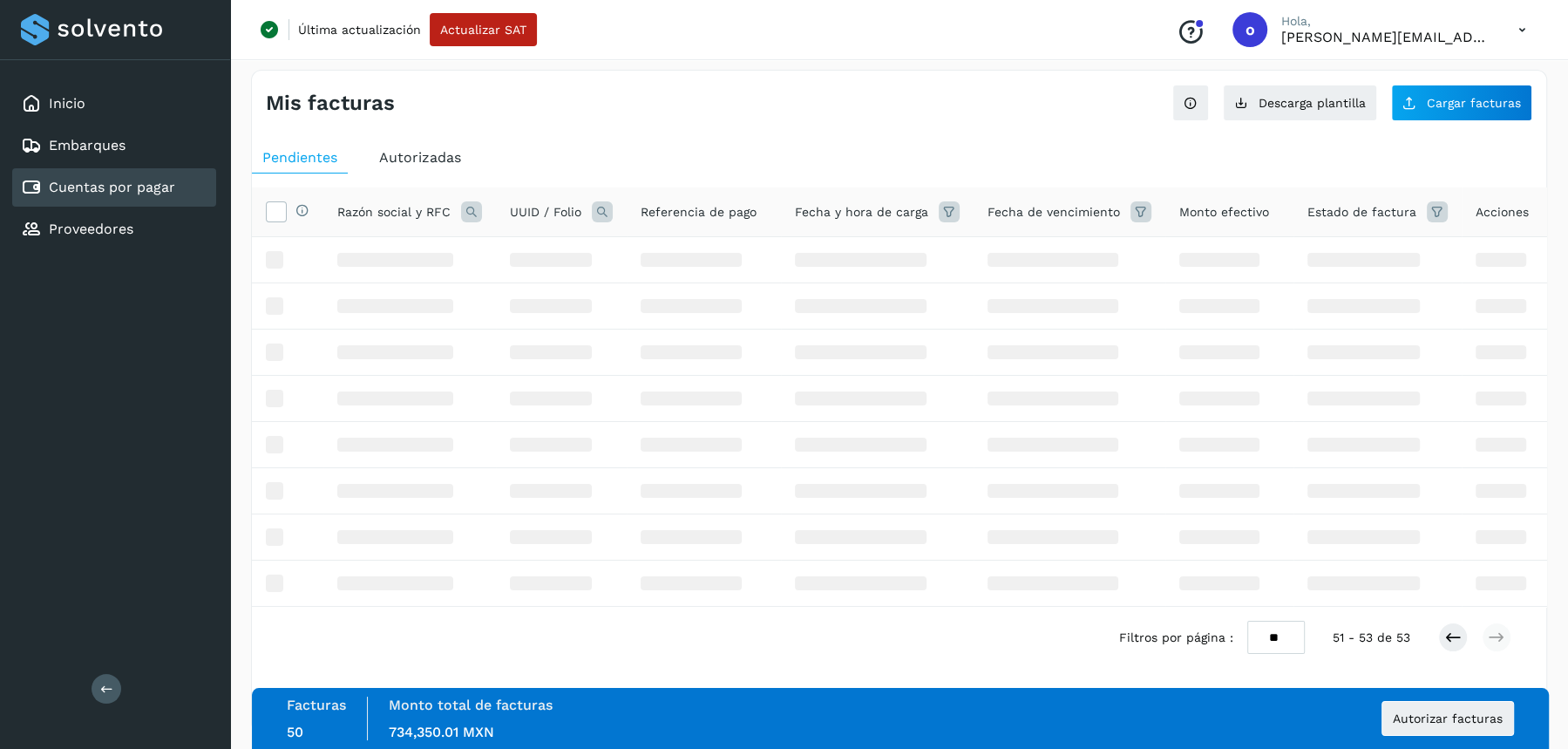
scroll to position [0, 0]
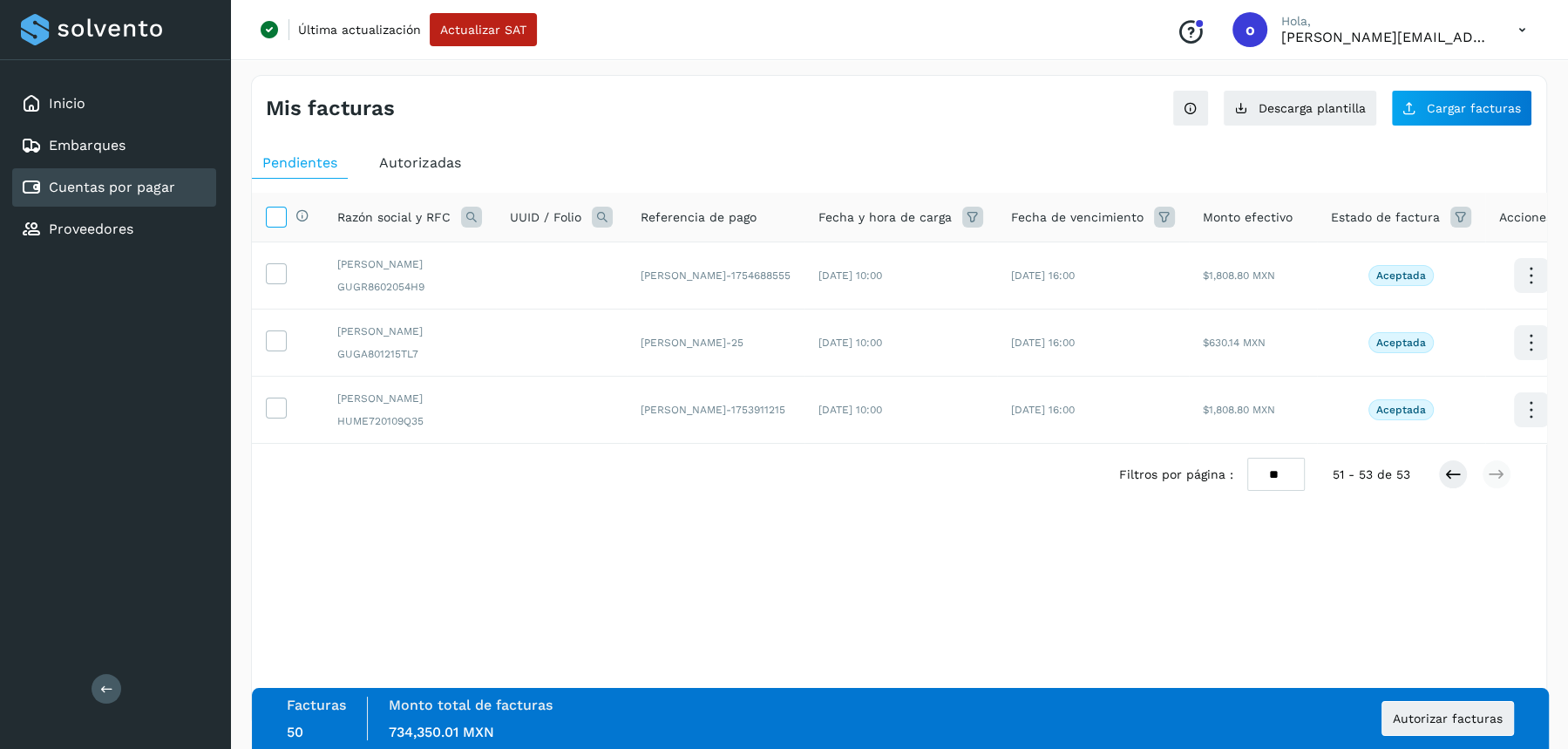
click at [274, 216] on icon at bounding box center [276, 215] width 18 height 18
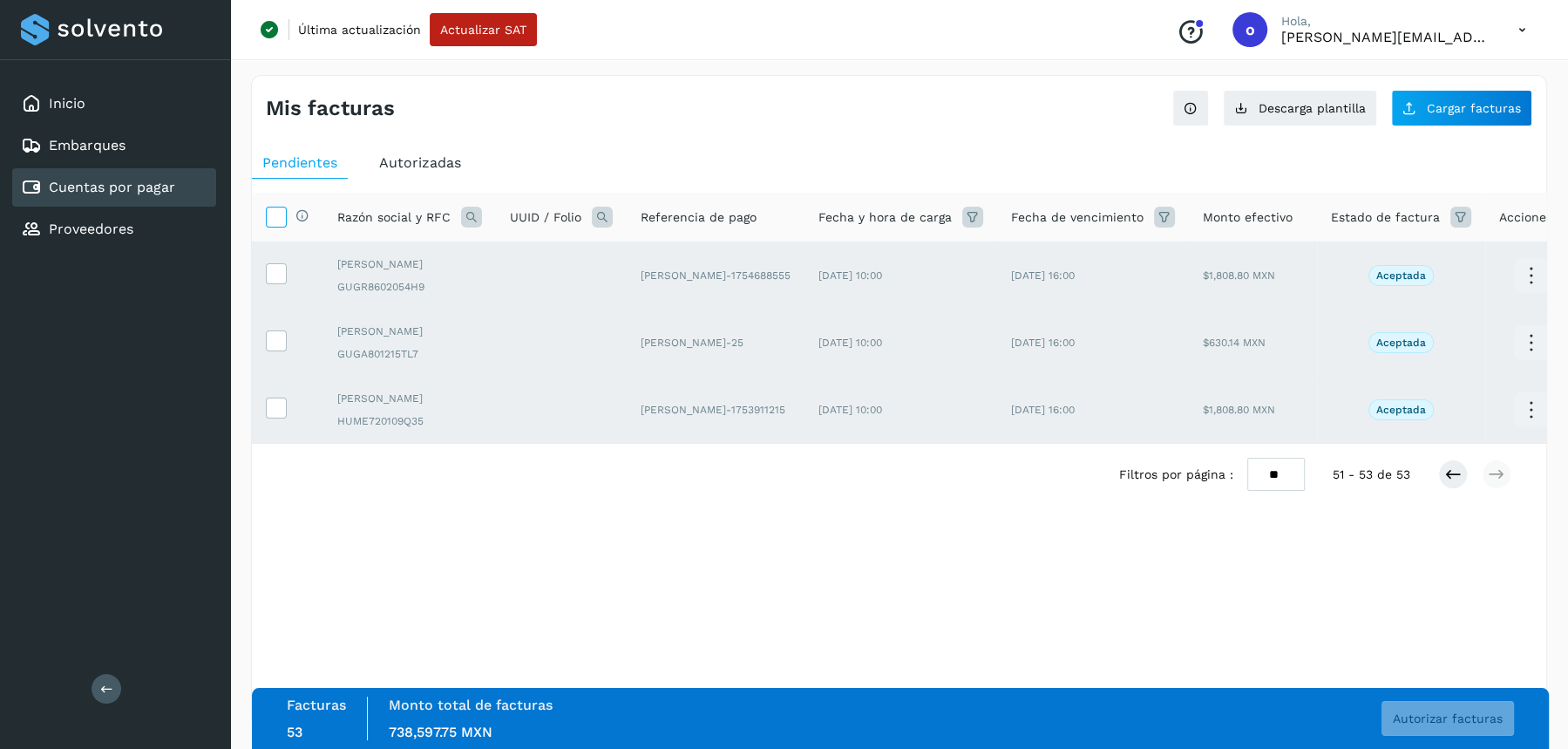
click at [276, 212] on icon at bounding box center [276, 215] width 18 height 18
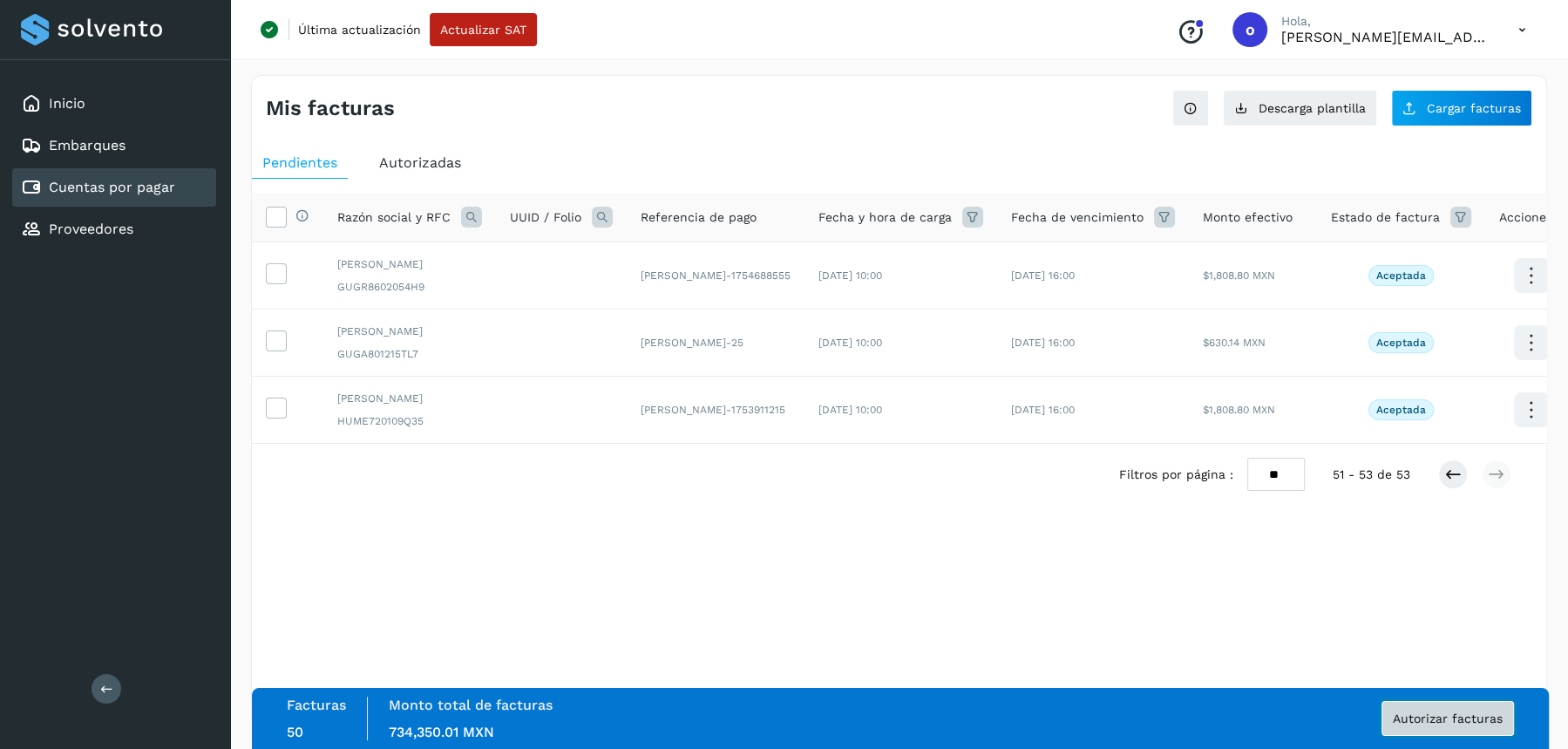
click at [1401, 716] on span "Autorizar facturas" at bounding box center [1448, 718] width 110 height 13
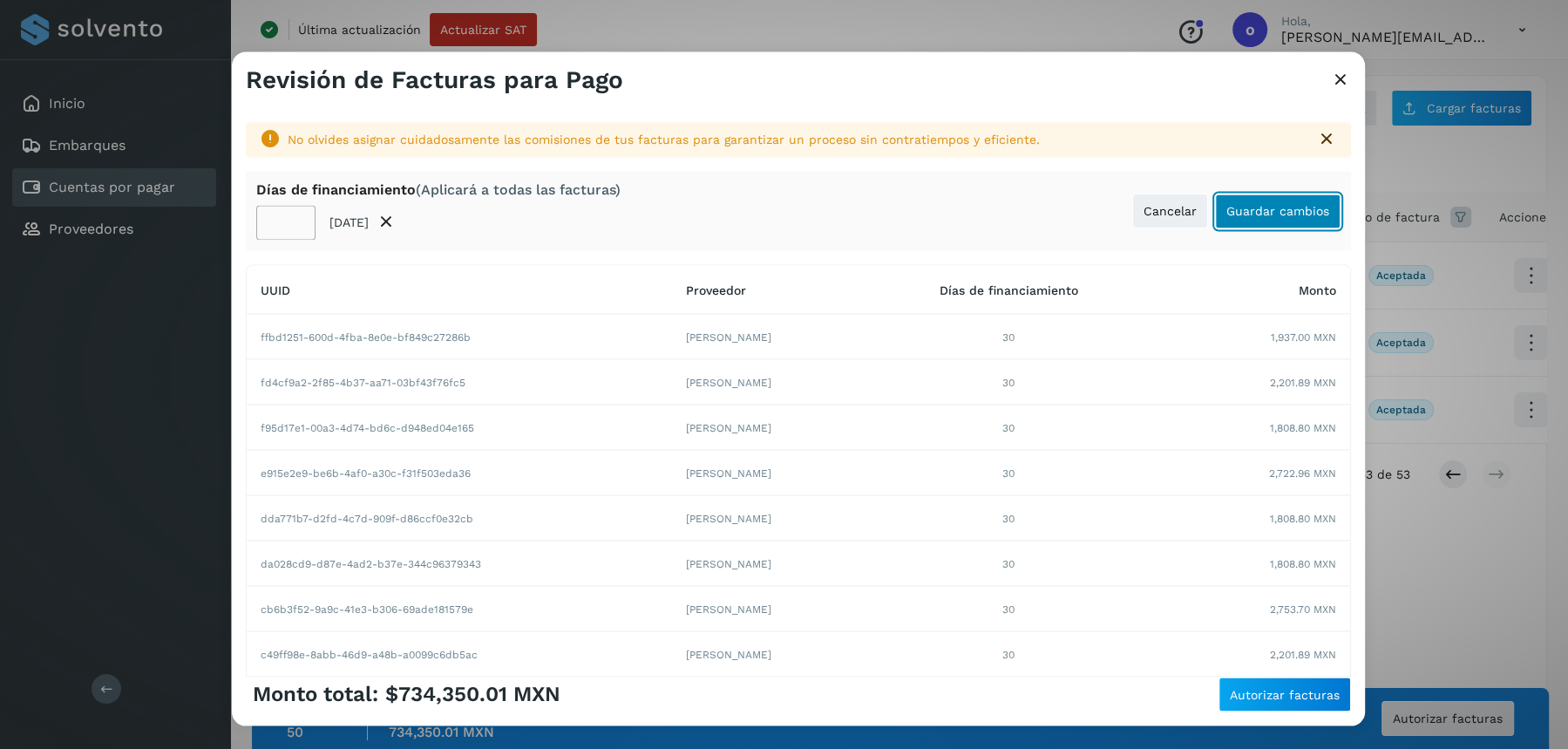
click at [1240, 207] on span "Guardar cambios" at bounding box center [1278, 211] width 103 height 13
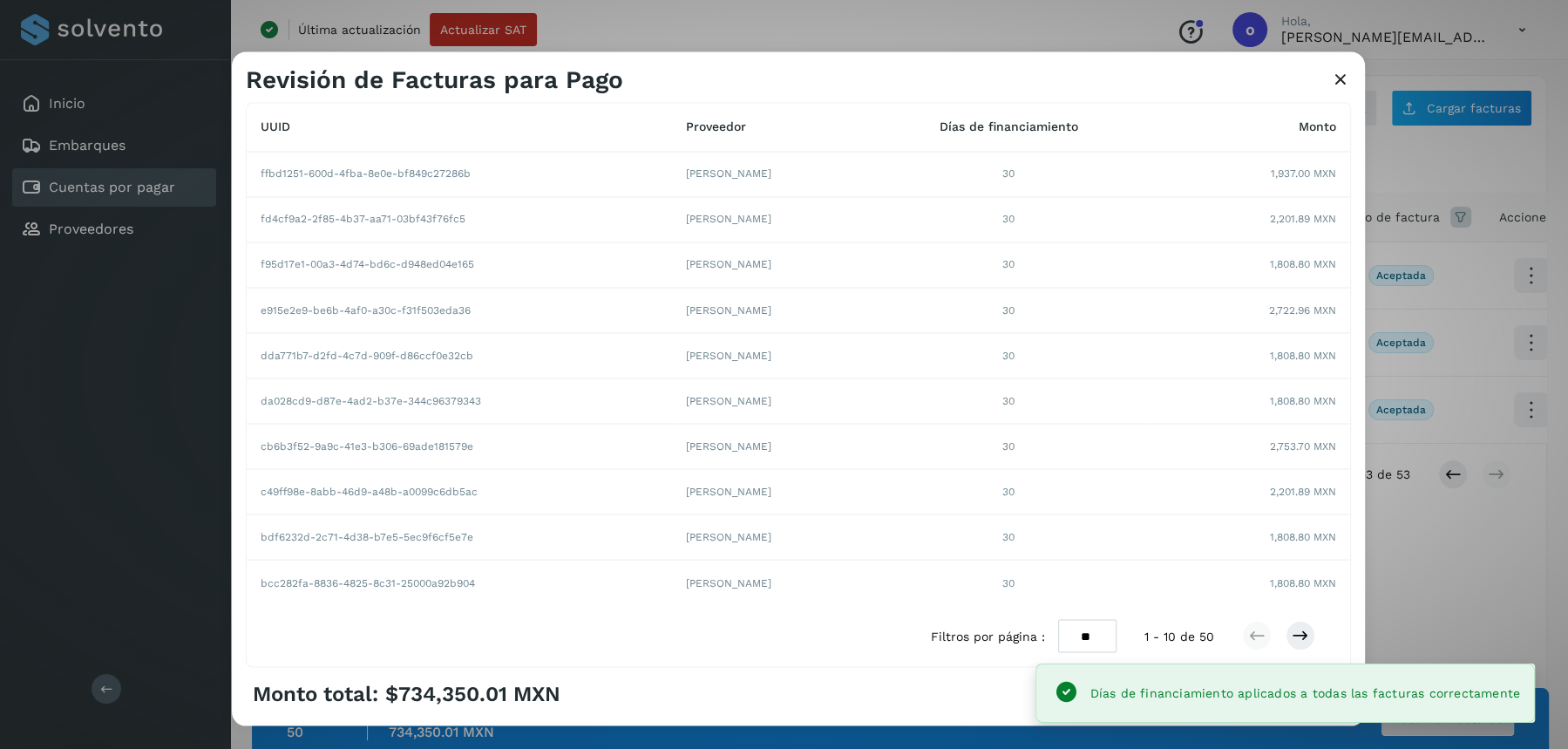
scroll to position [209, 0]
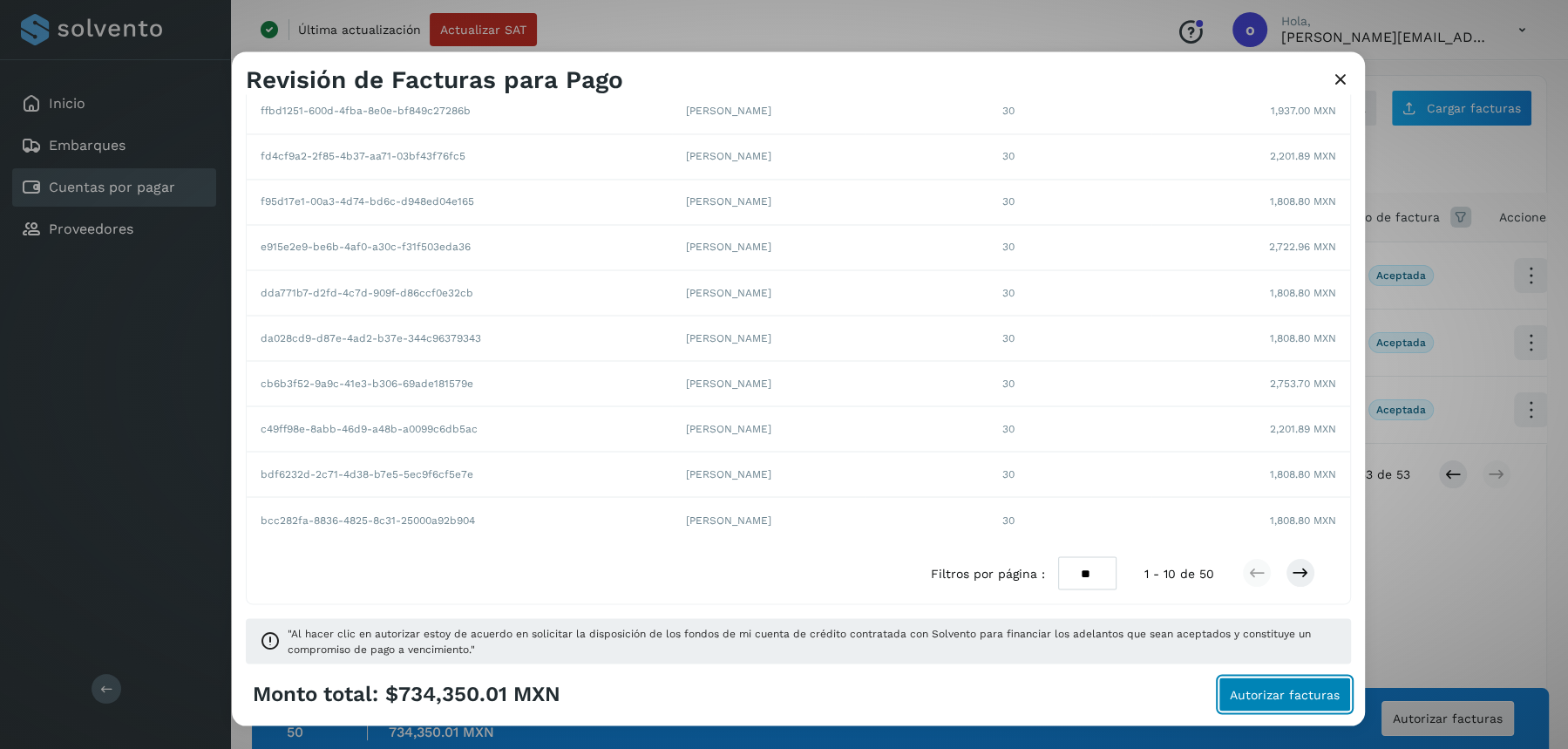
click at [1255, 693] on span "Autorizar facturas" at bounding box center [1285, 694] width 110 height 13
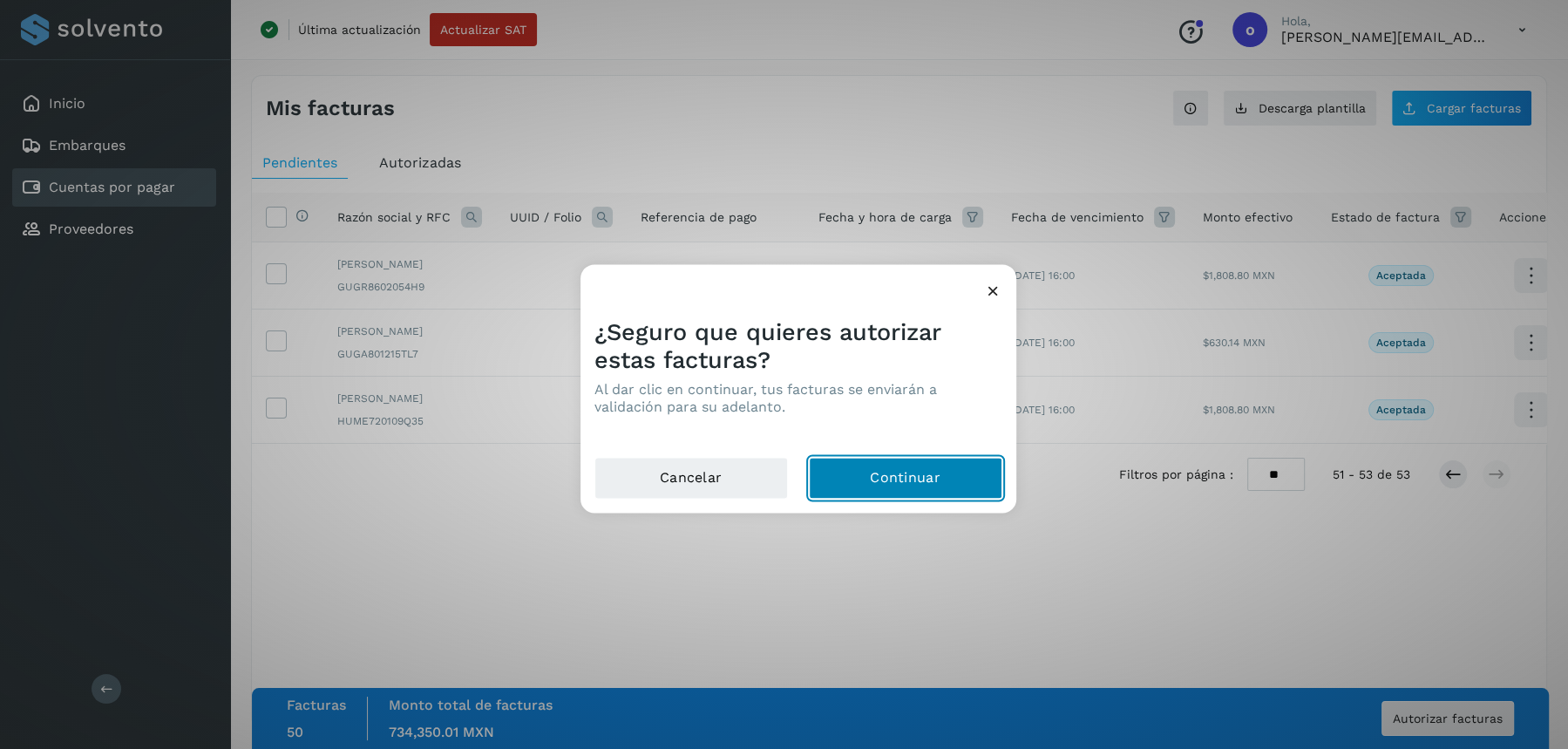
click at [844, 479] on button "Continuar" at bounding box center [905, 478] width 194 height 41
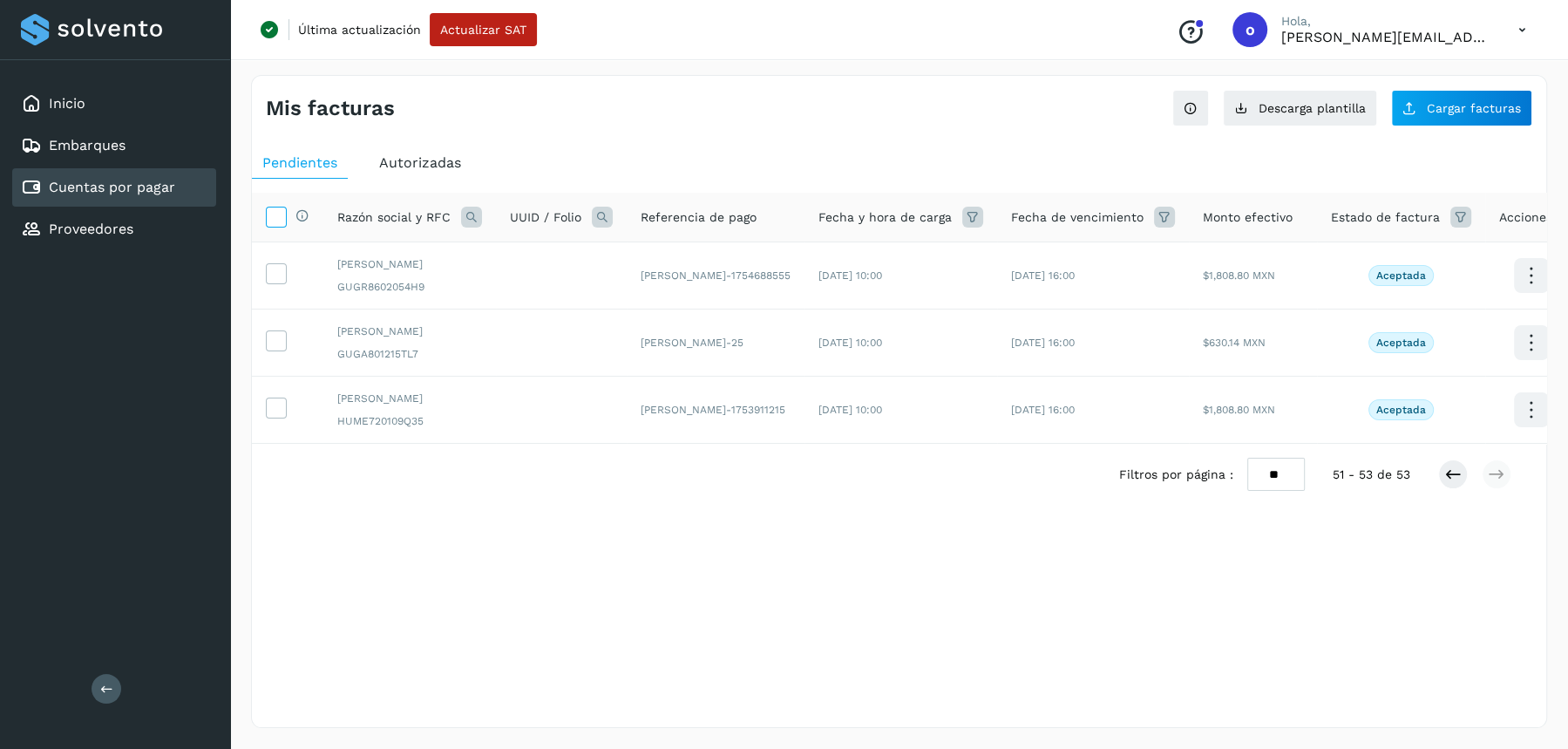
click at [274, 224] on span at bounding box center [276, 219] width 18 height 14
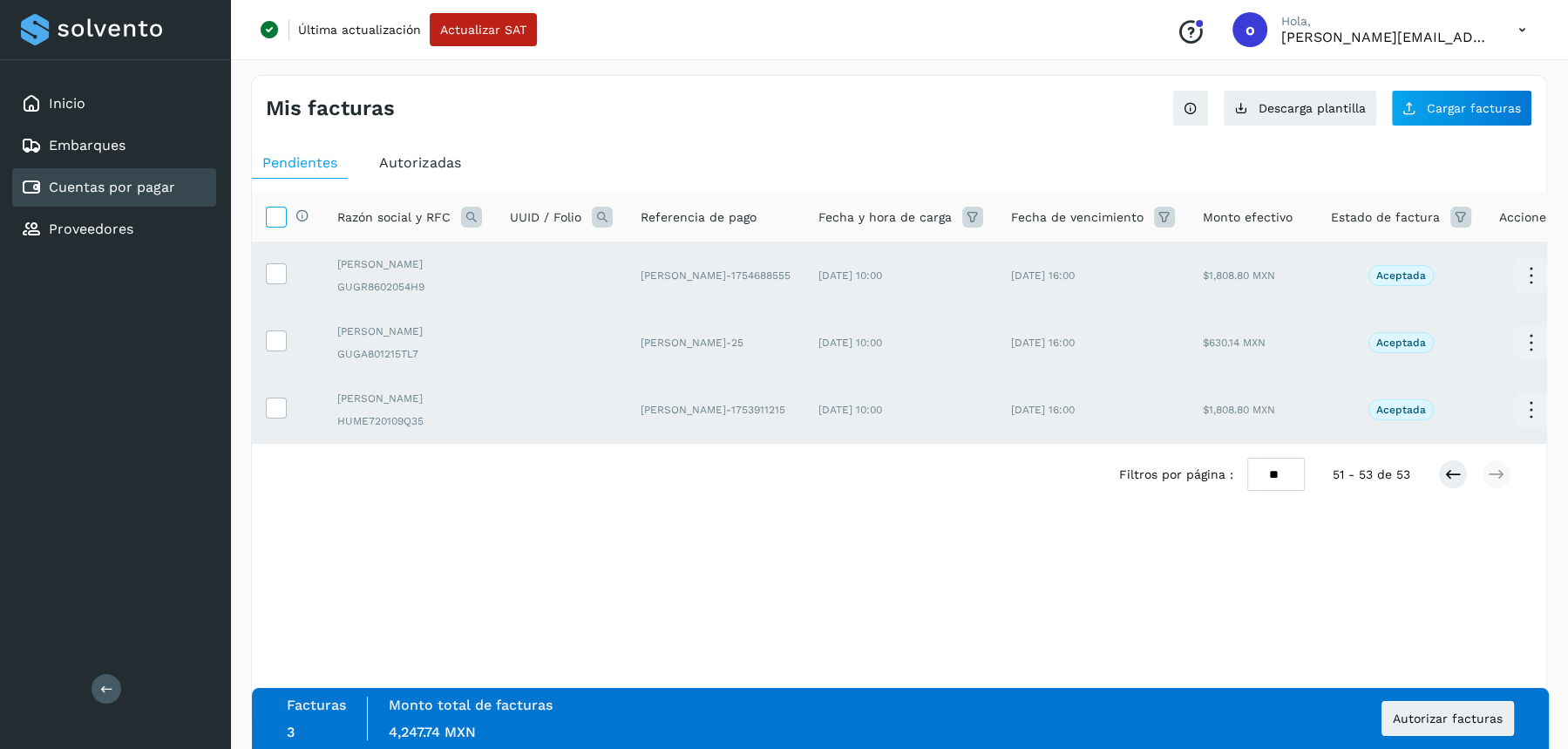
click at [274, 224] on span at bounding box center [276, 219] width 18 height 14
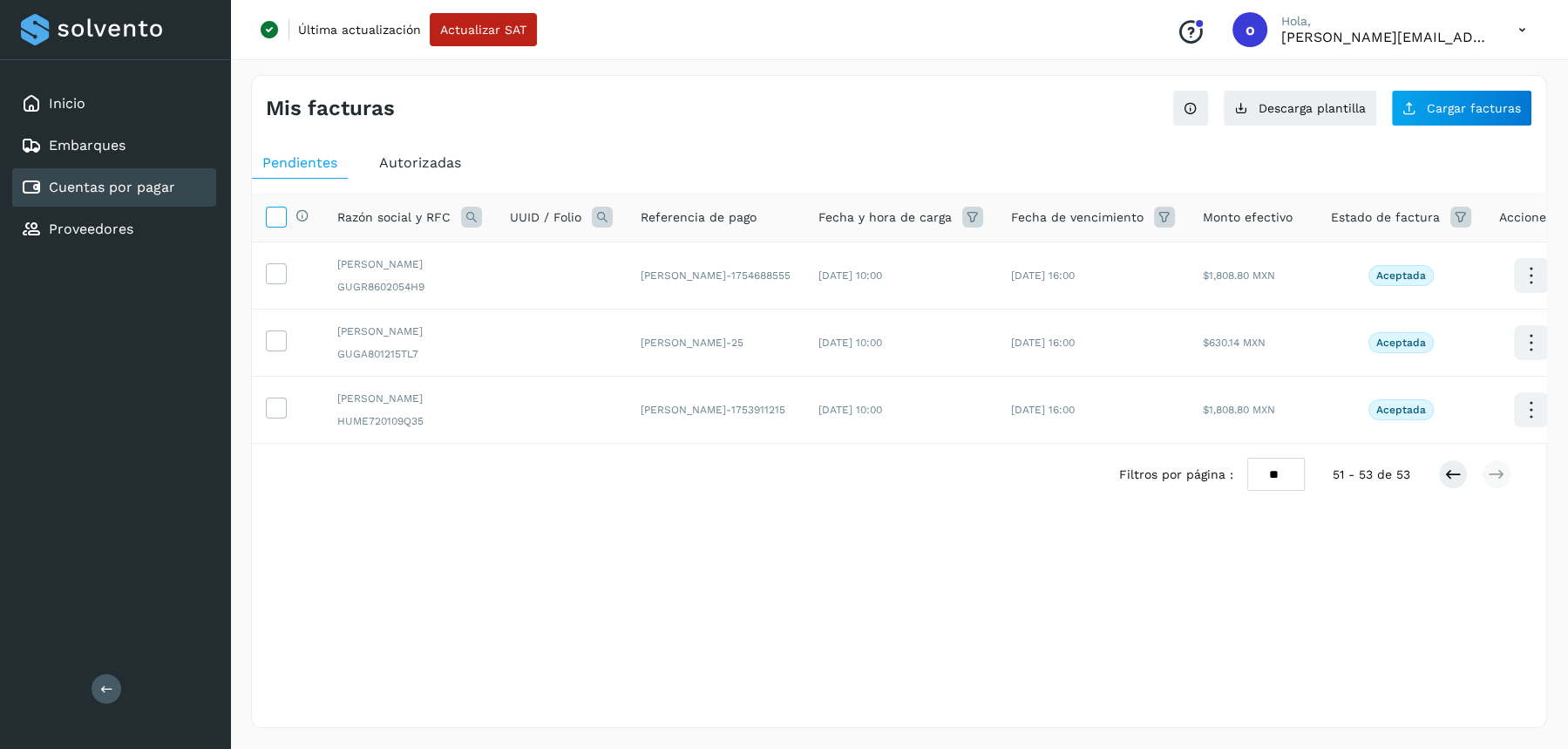
click at [280, 220] on icon at bounding box center [276, 215] width 18 height 18
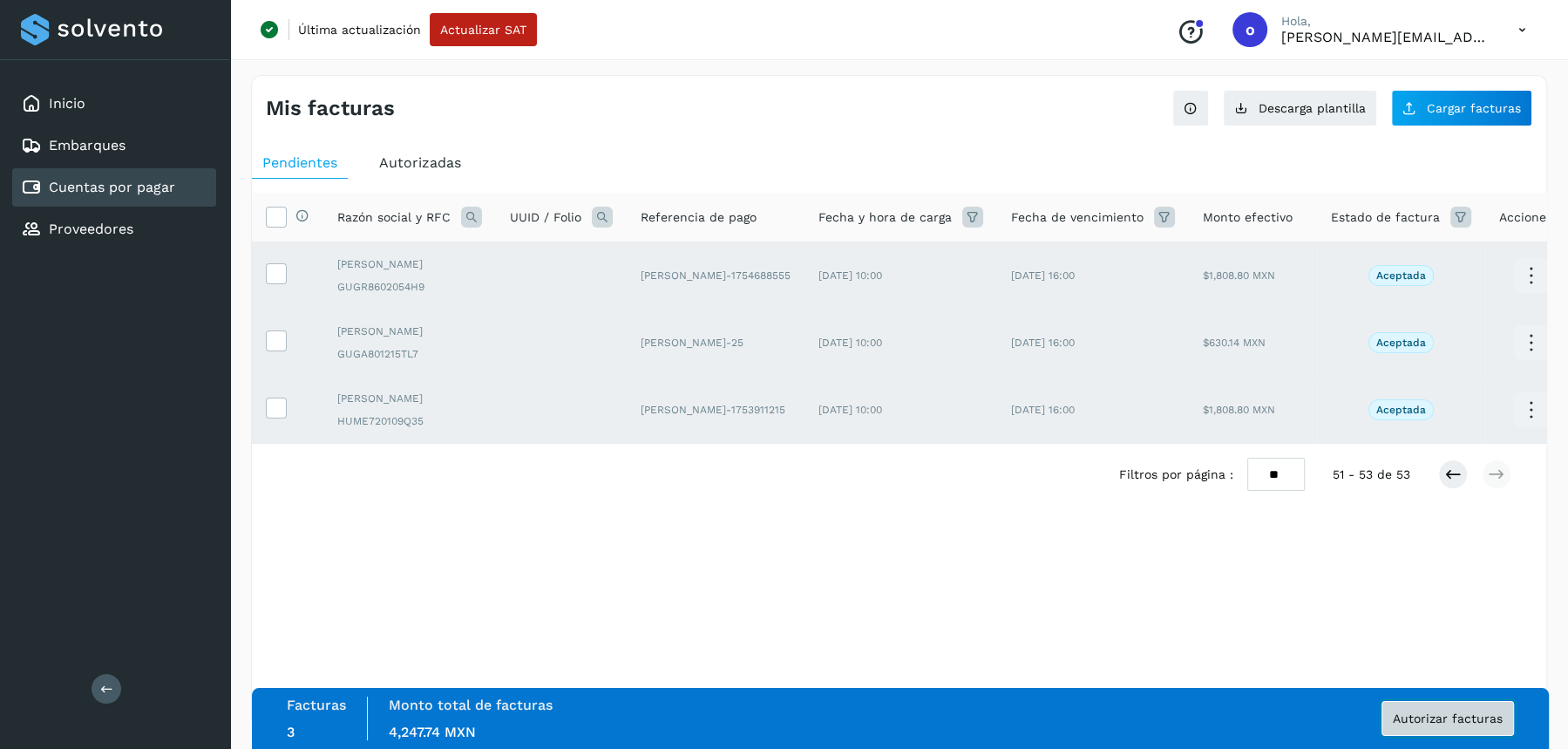
click at [1413, 719] on span "Autorizar facturas" at bounding box center [1448, 718] width 110 height 13
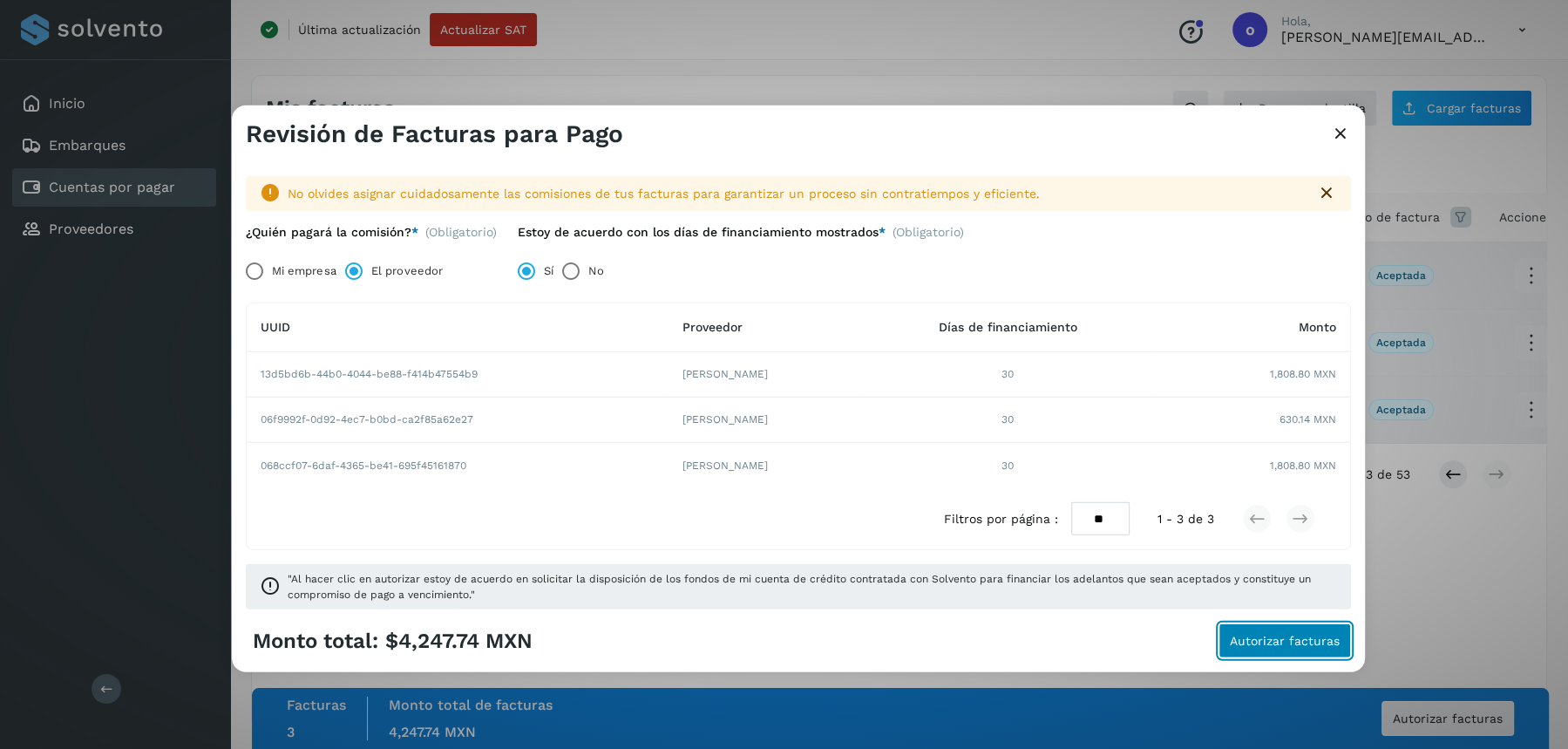
click at [1254, 645] on span "Autorizar facturas" at bounding box center [1285, 641] width 110 height 13
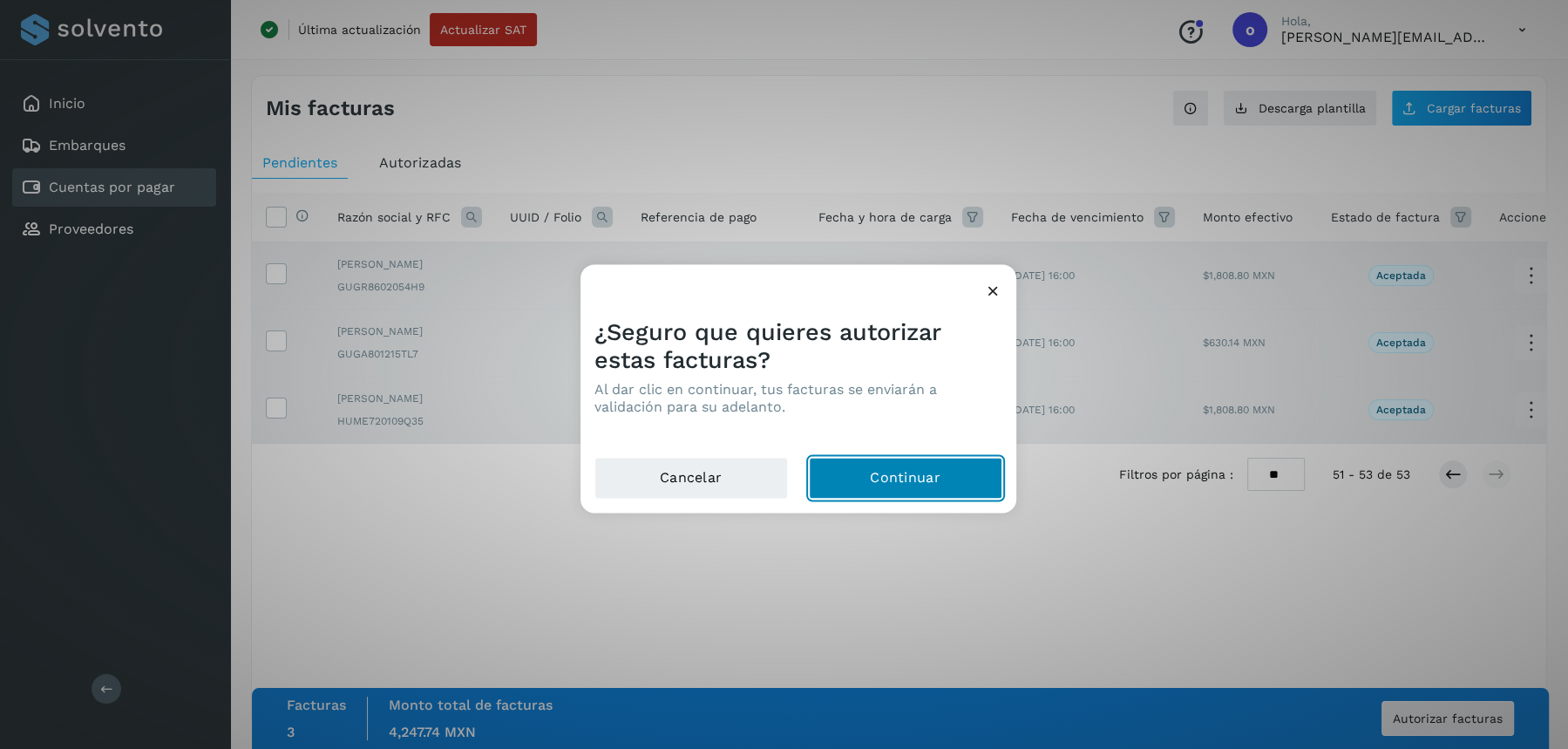
click at [937, 480] on button "Continuar" at bounding box center [905, 478] width 194 height 41
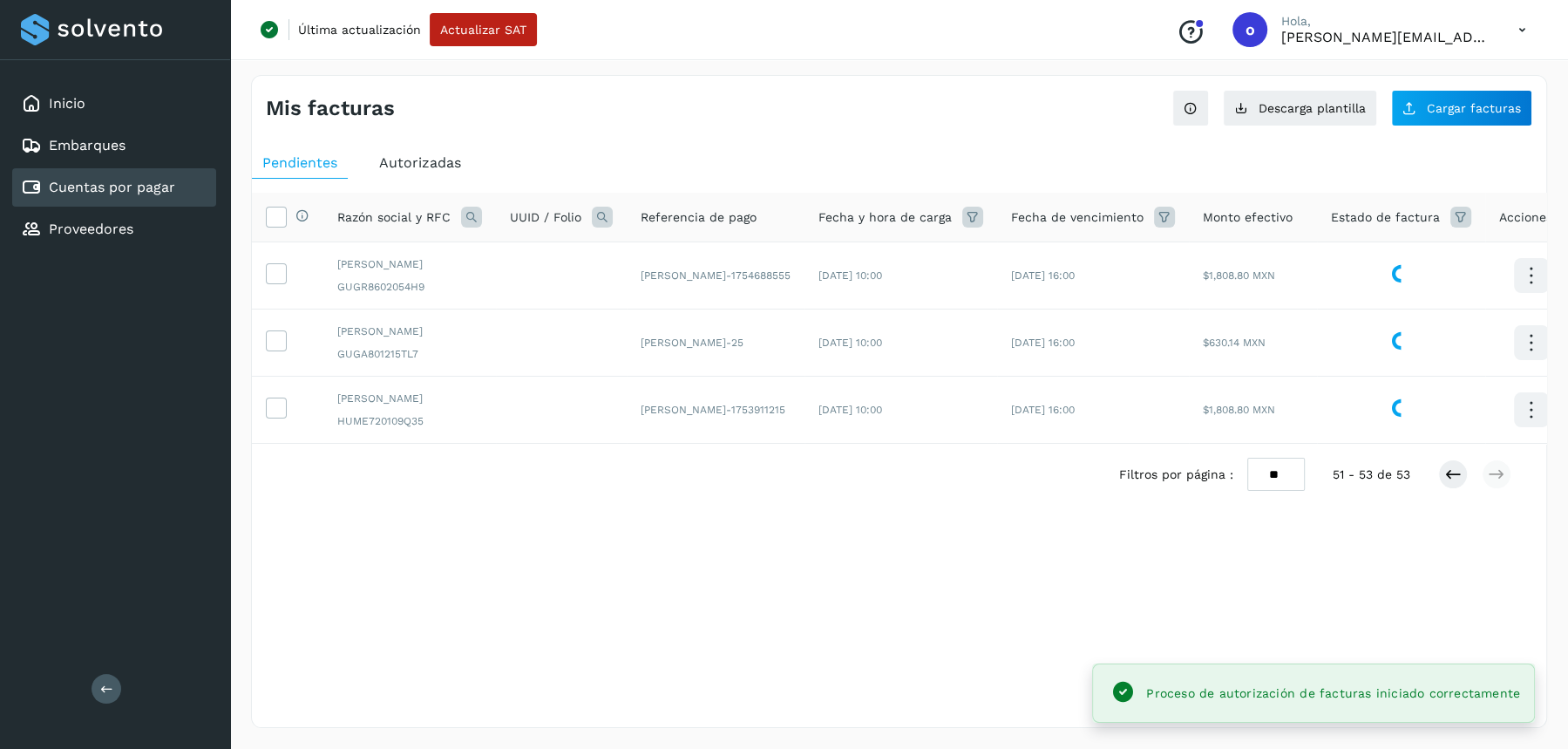
click at [882, 727] on div "Mis facturas Ver instrucciones para cargar Facturas Descarga plantilla Cargar f…" at bounding box center [899, 401] width 1338 height 695
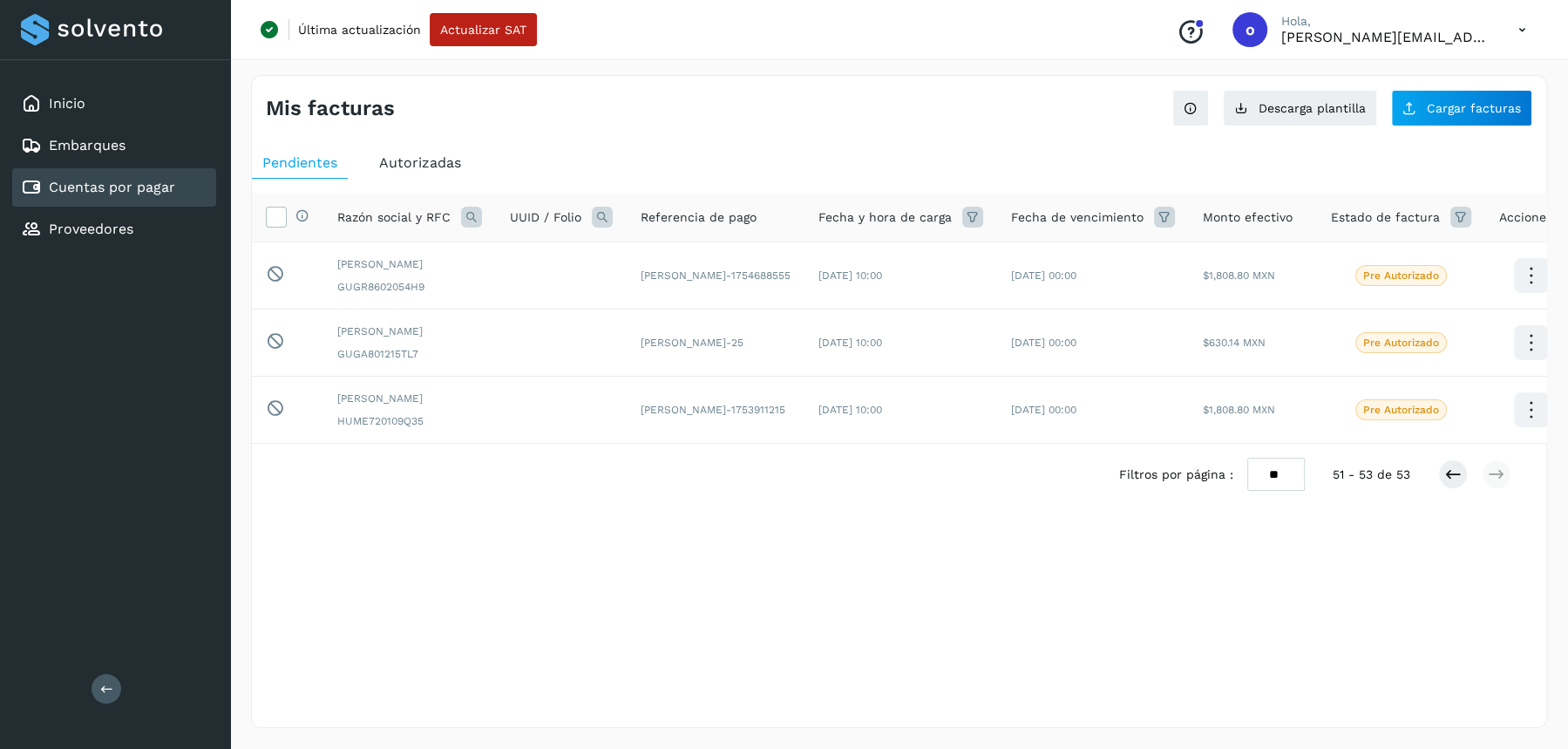
click at [1513, 35] on icon at bounding box center [1523, 31] width 36 height 36
click at [1410, 111] on div "Cerrar sesión" at bounding box center [1435, 112] width 207 height 33
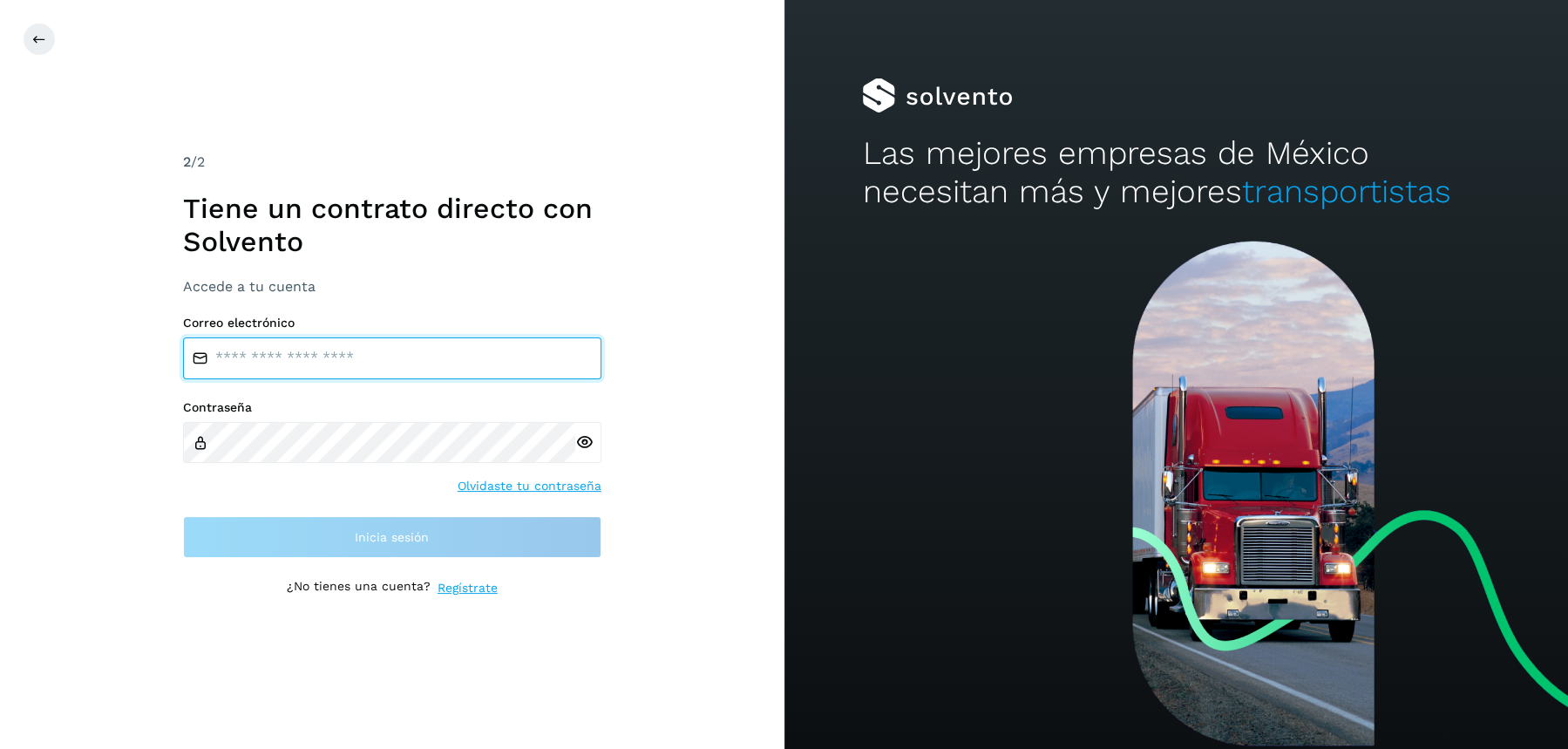
type input "**********"
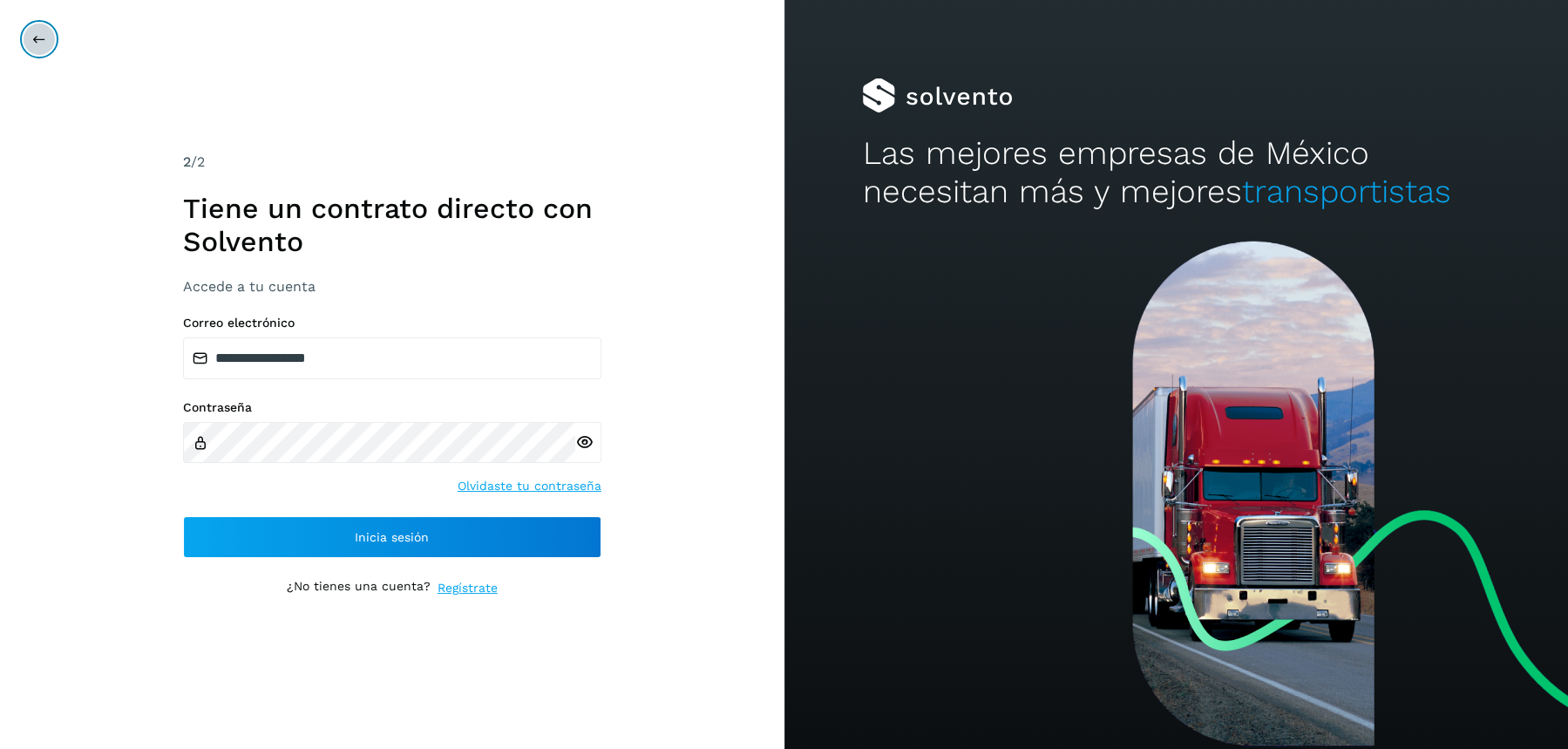
click at [44, 32] on icon at bounding box center [39, 39] width 14 height 14
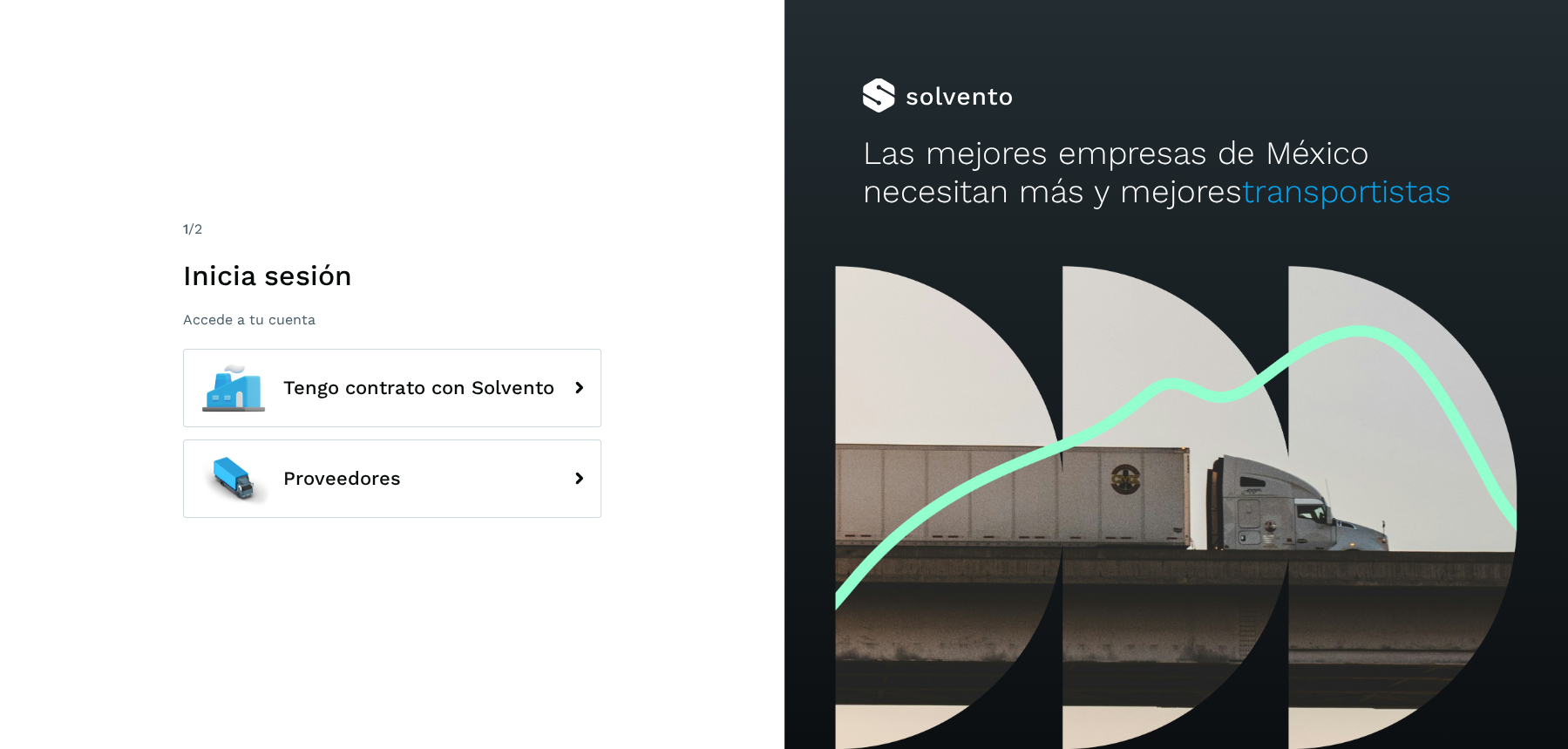
click at [474, 607] on div "1 /2 Inicia sesión Accede a tu cuenta Tengo contrato con Solvento Proveedores" at bounding box center [392, 374] width 784 height 749
